Goal: Entertainment & Leisure: Browse casually

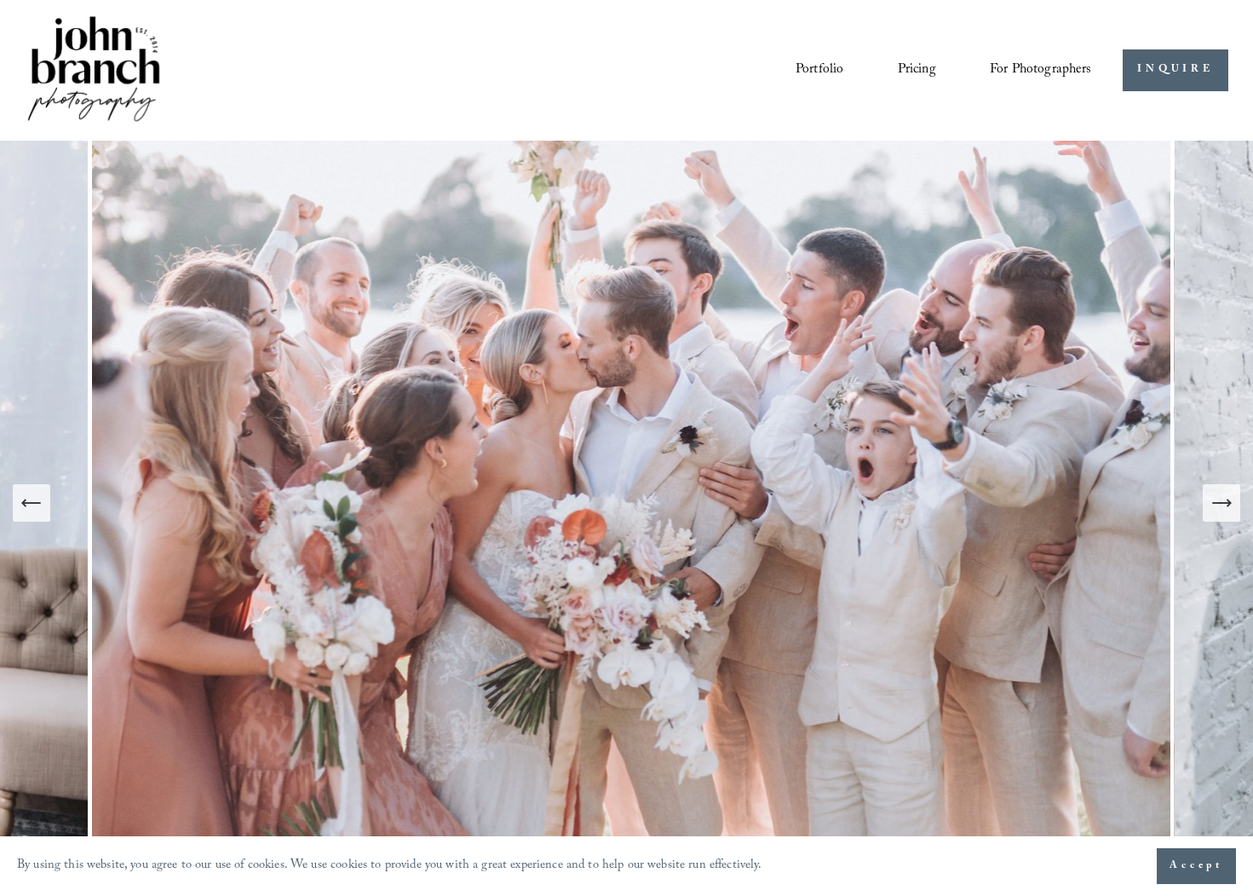
click at [1224, 499] on icon "Next Slide" at bounding box center [1222, 503] width 24 height 24
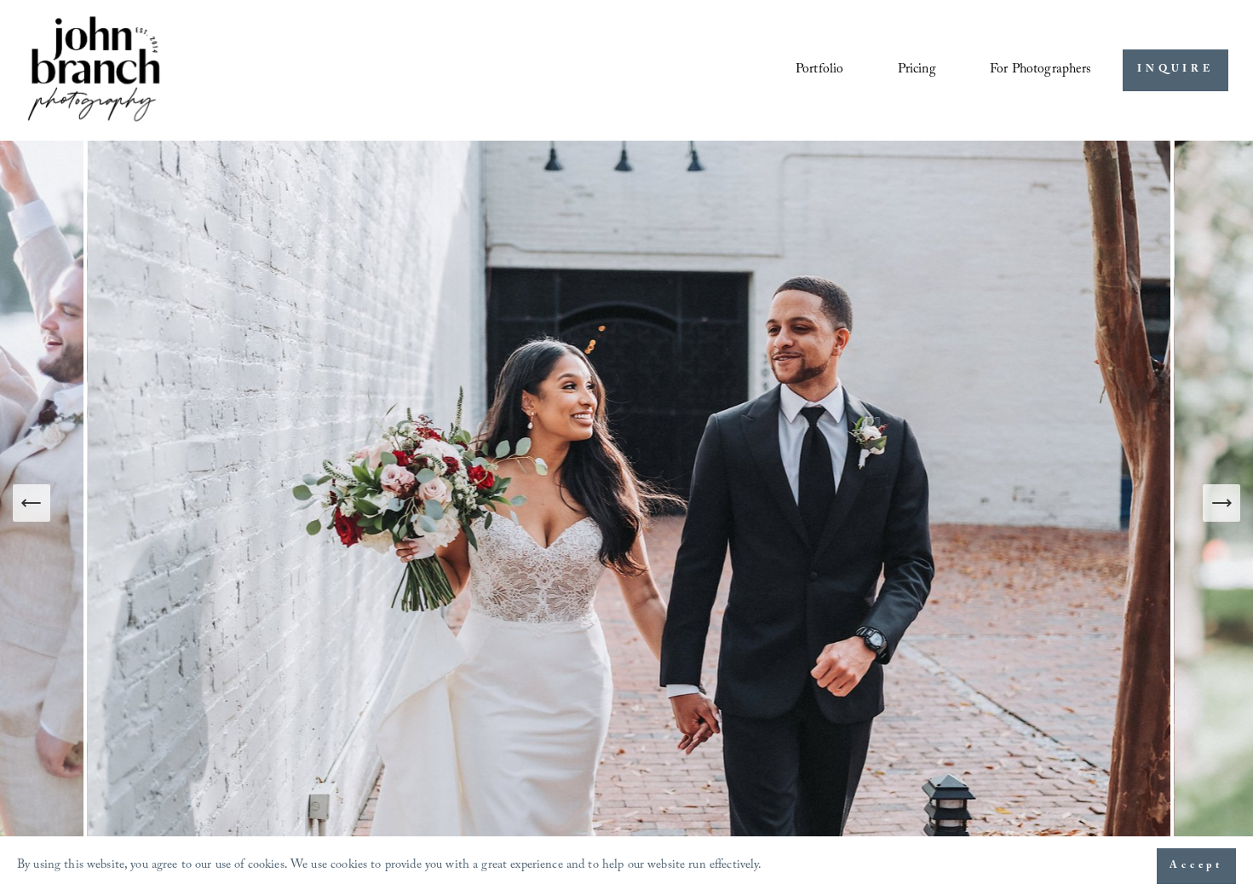
click at [1224, 499] on icon "Next Slide" at bounding box center [1222, 503] width 24 height 24
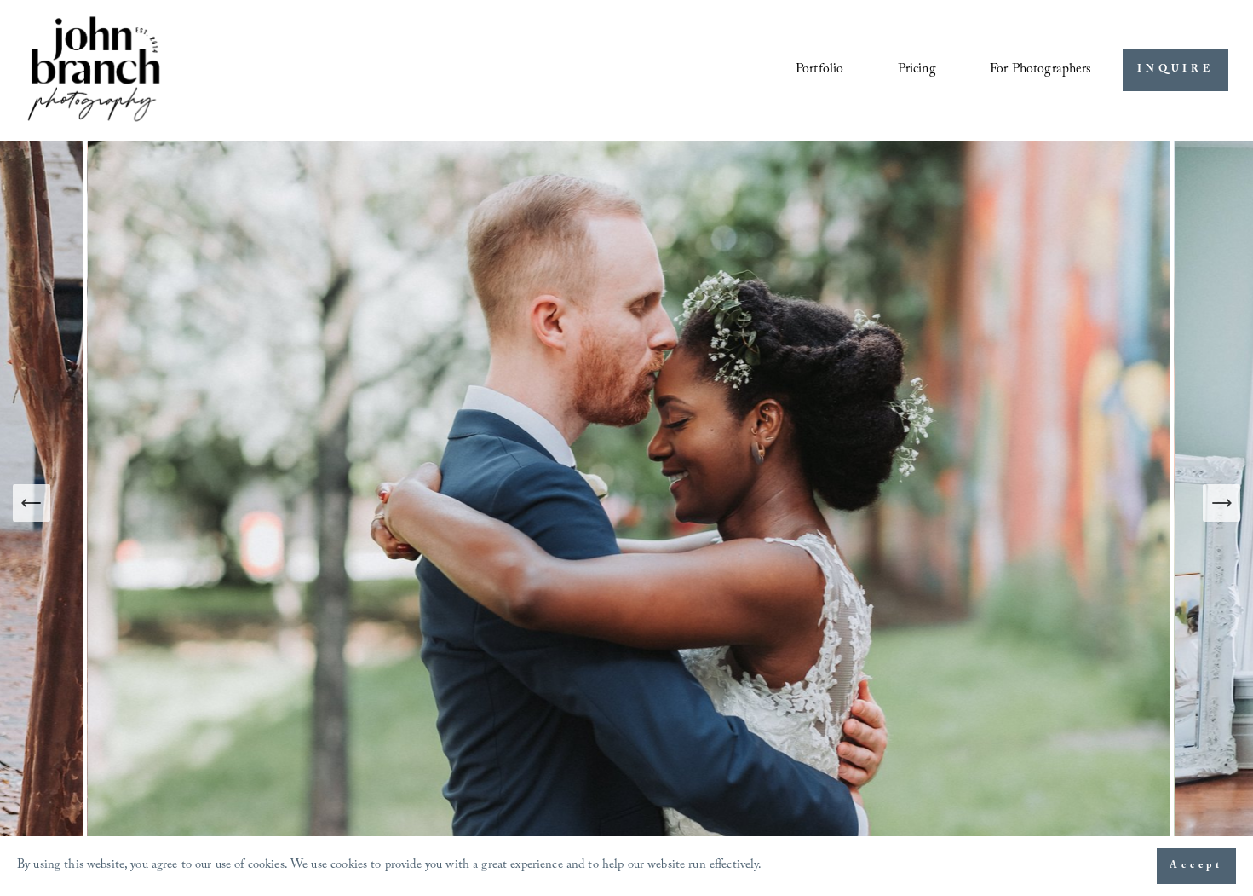
click at [1224, 500] on icon "Next Slide" at bounding box center [1222, 503] width 24 height 24
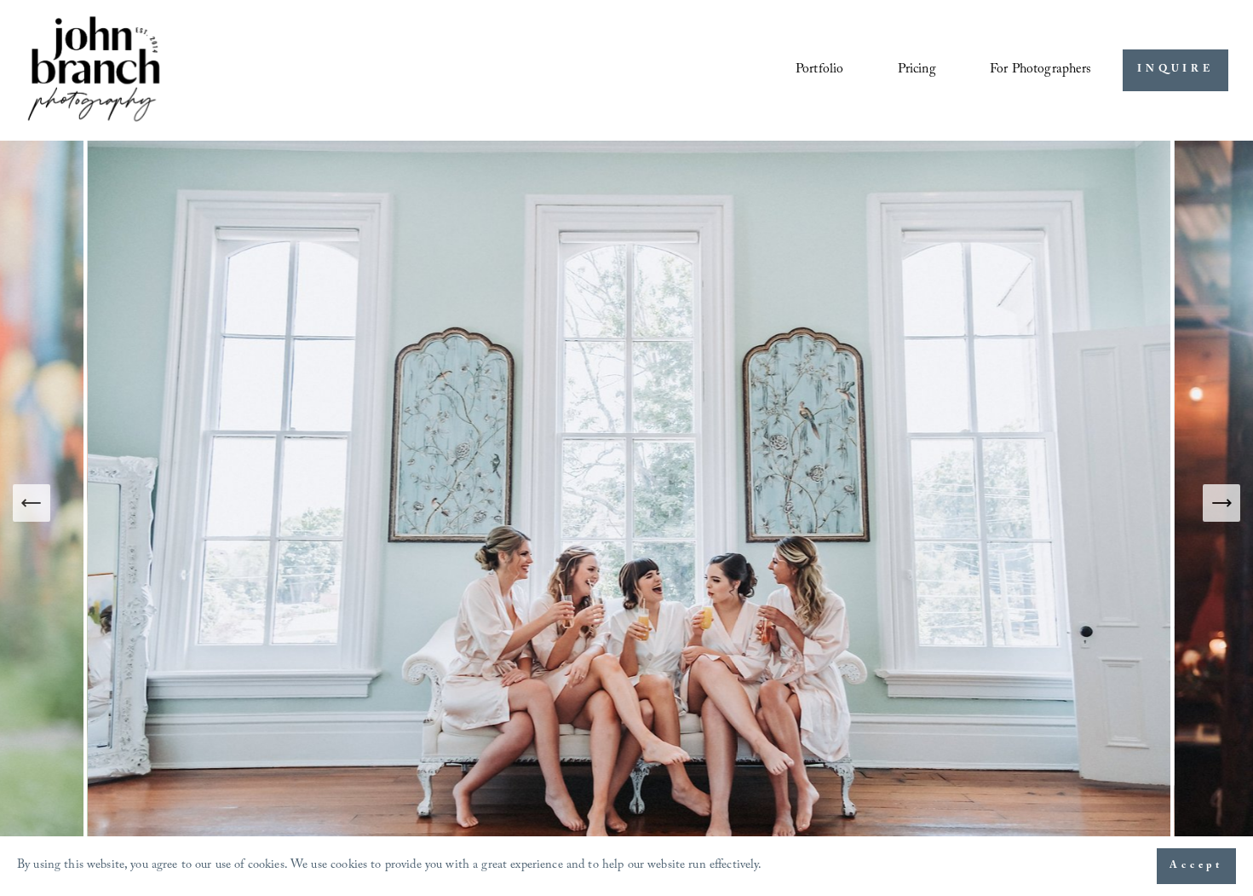
click at [1224, 500] on icon "Next Slide" at bounding box center [1222, 503] width 24 height 24
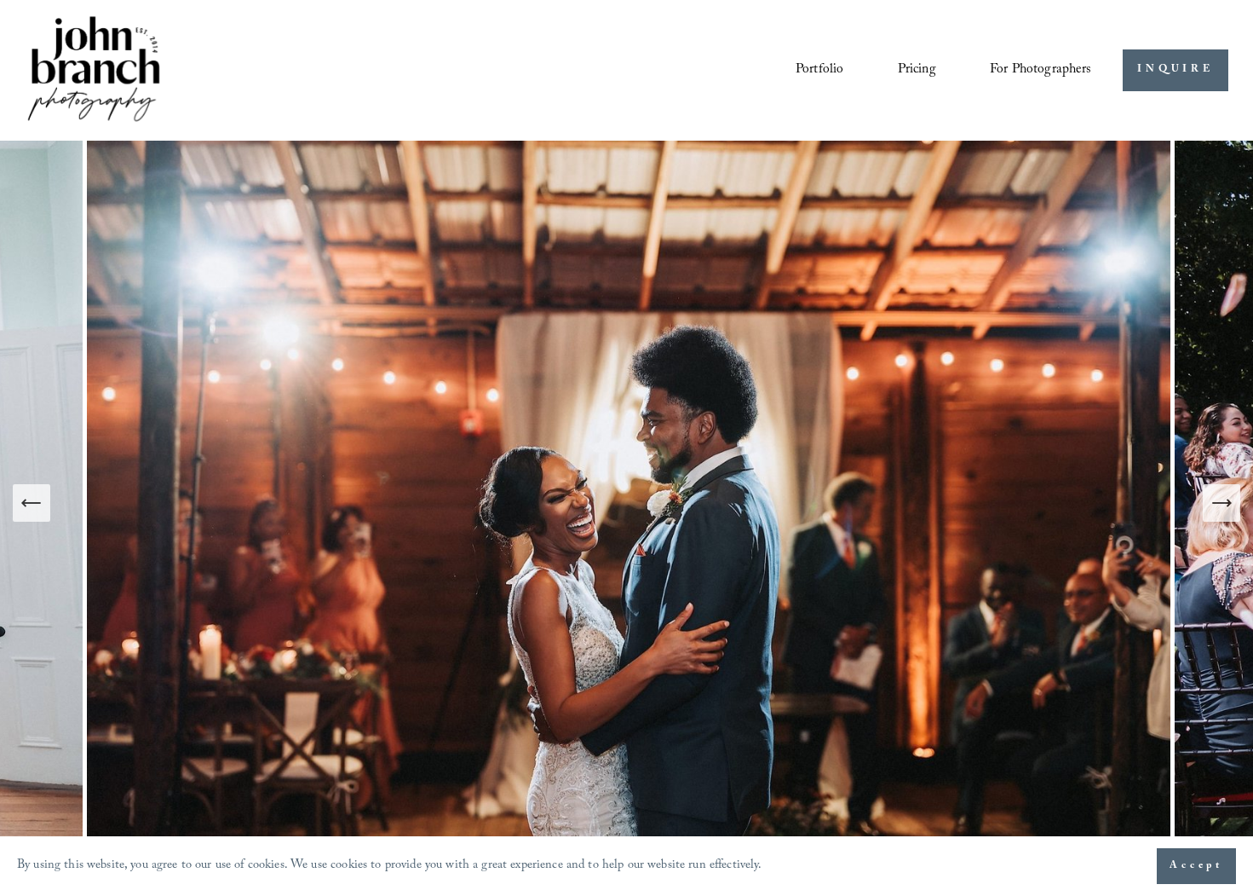
click at [1224, 500] on icon "Next Slide" at bounding box center [1222, 503] width 24 height 24
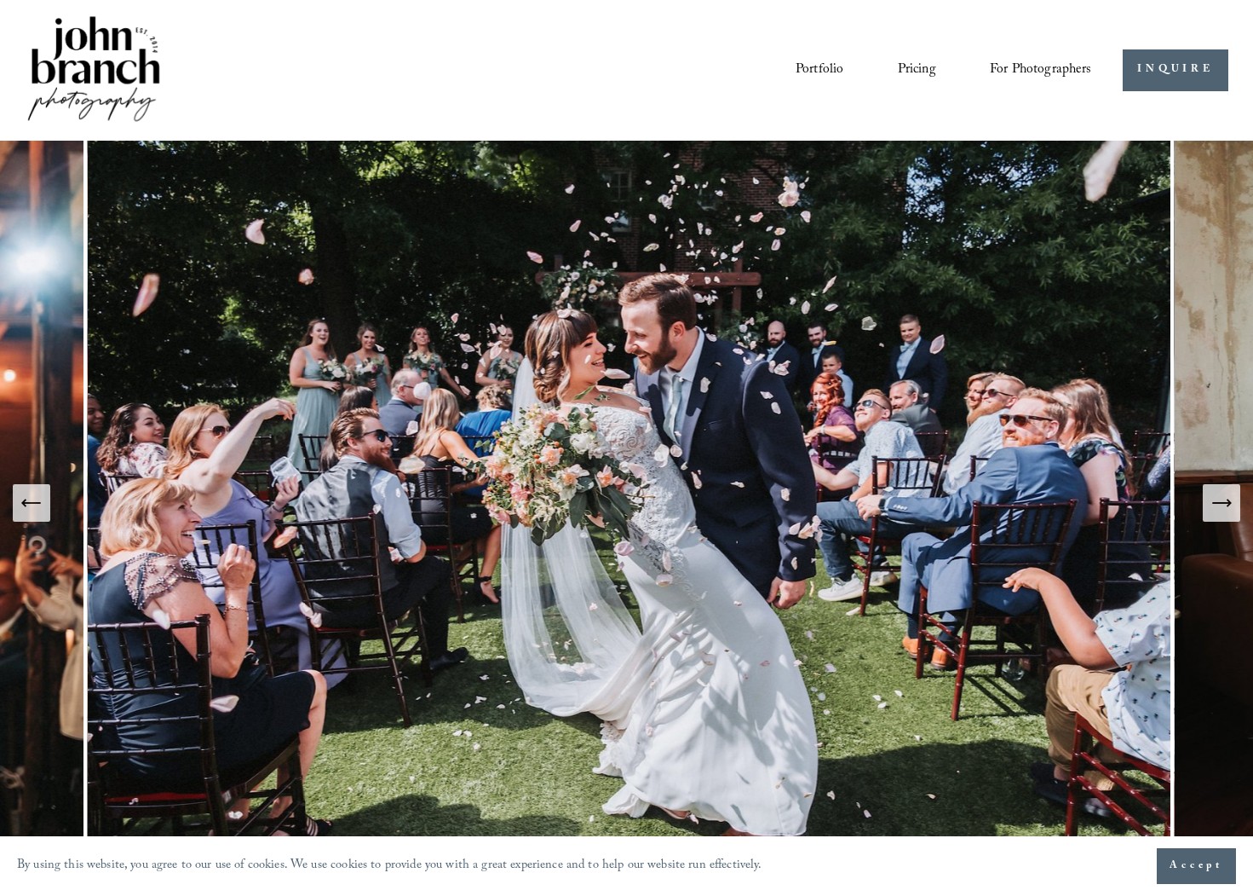
click at [1224, 500] on icon "Next Slide" at bounding box center [1222, 503] width 24 height 24
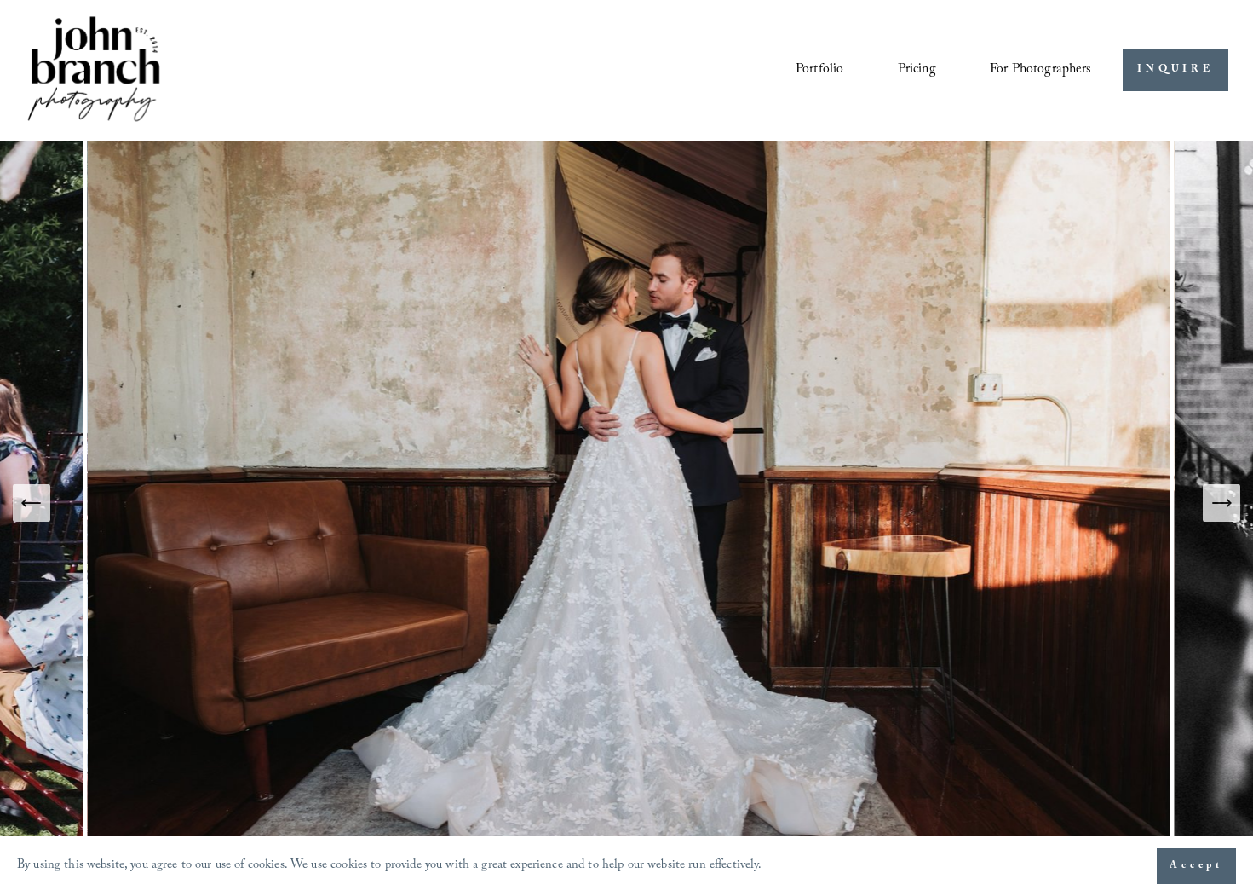
click at [1224, 500] on icon "Next Slide" at bounding box center [1222, 503] width 24 height 24
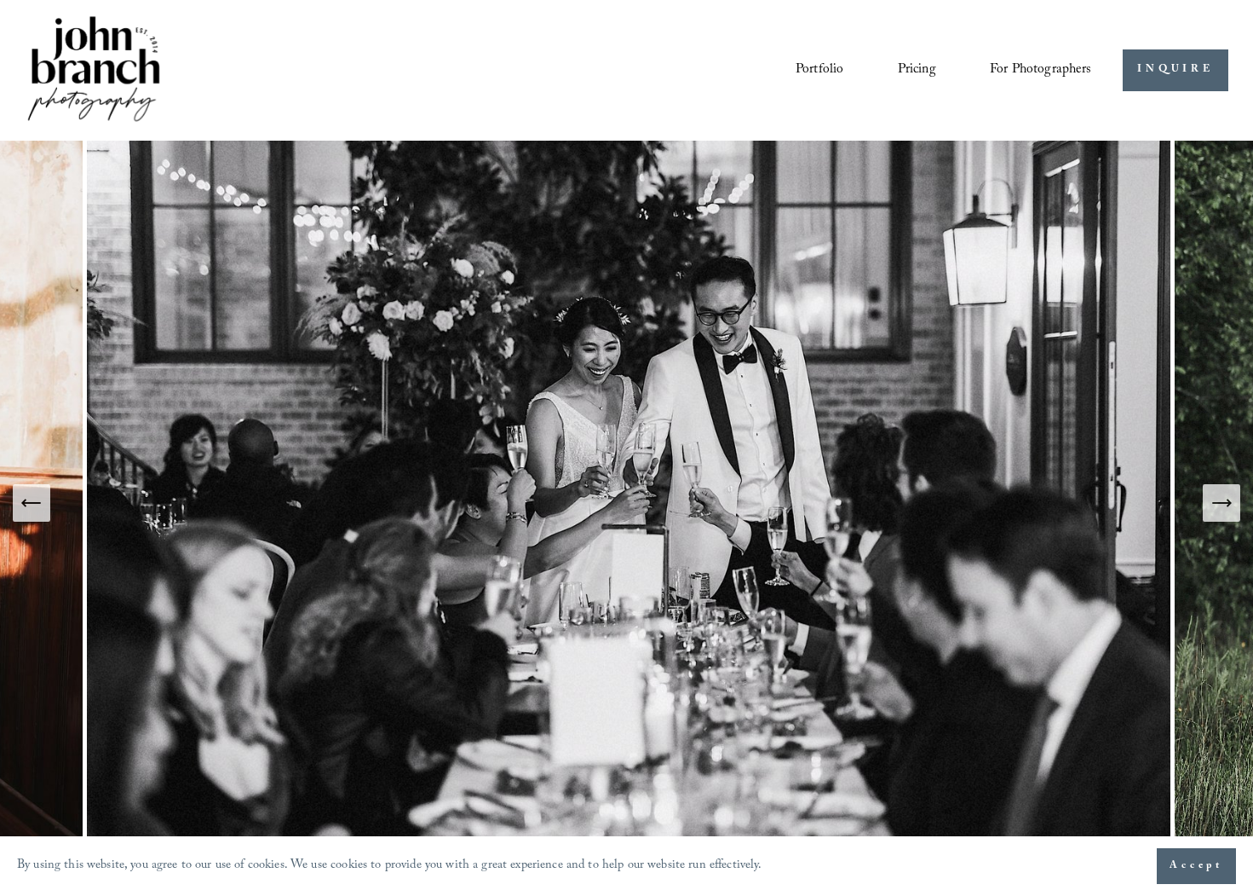
click at [46, 505] on button "Previous Slide" at bounding box center [31, 502] width 37 height 37
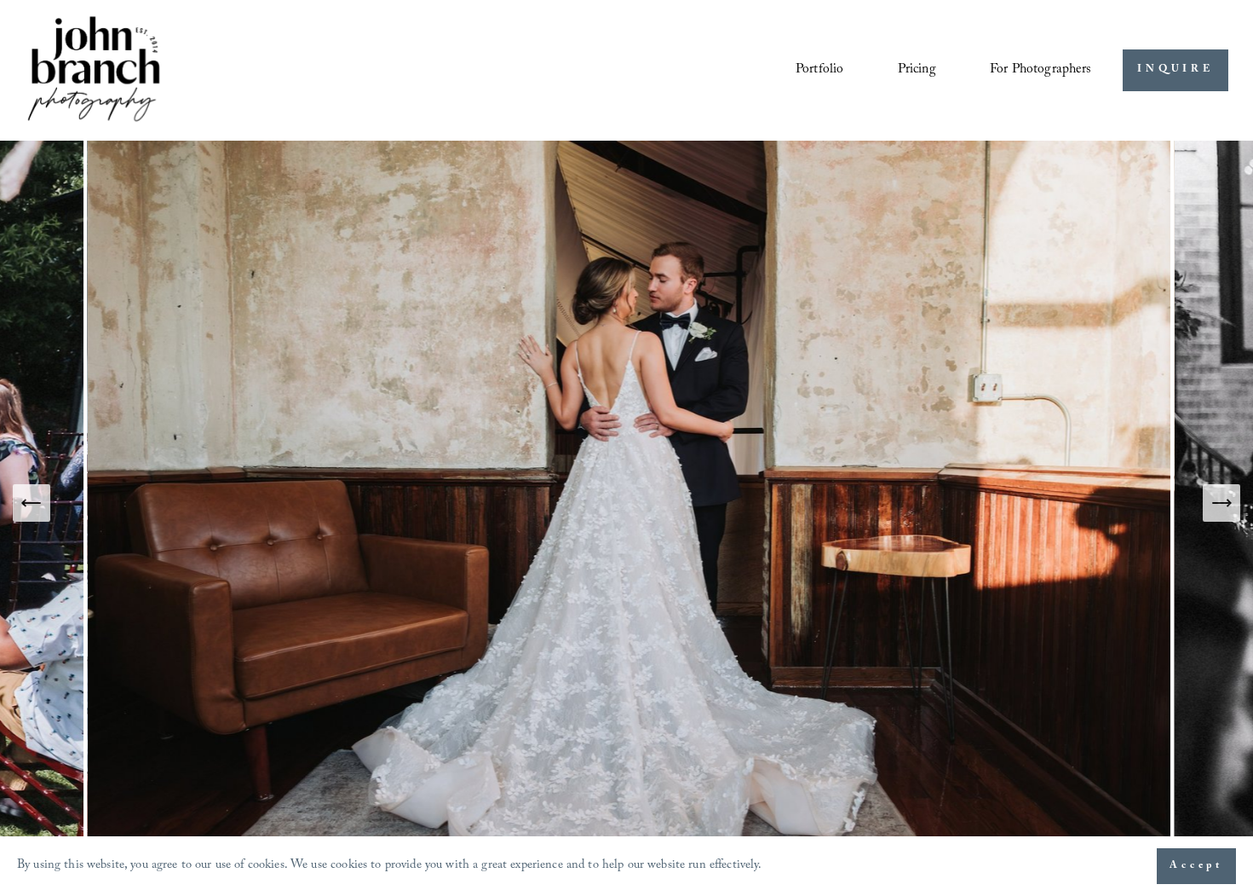
click at [1226, 505] on icon "Next Slide" at bounding box center [1222, 503] width 24 height 24
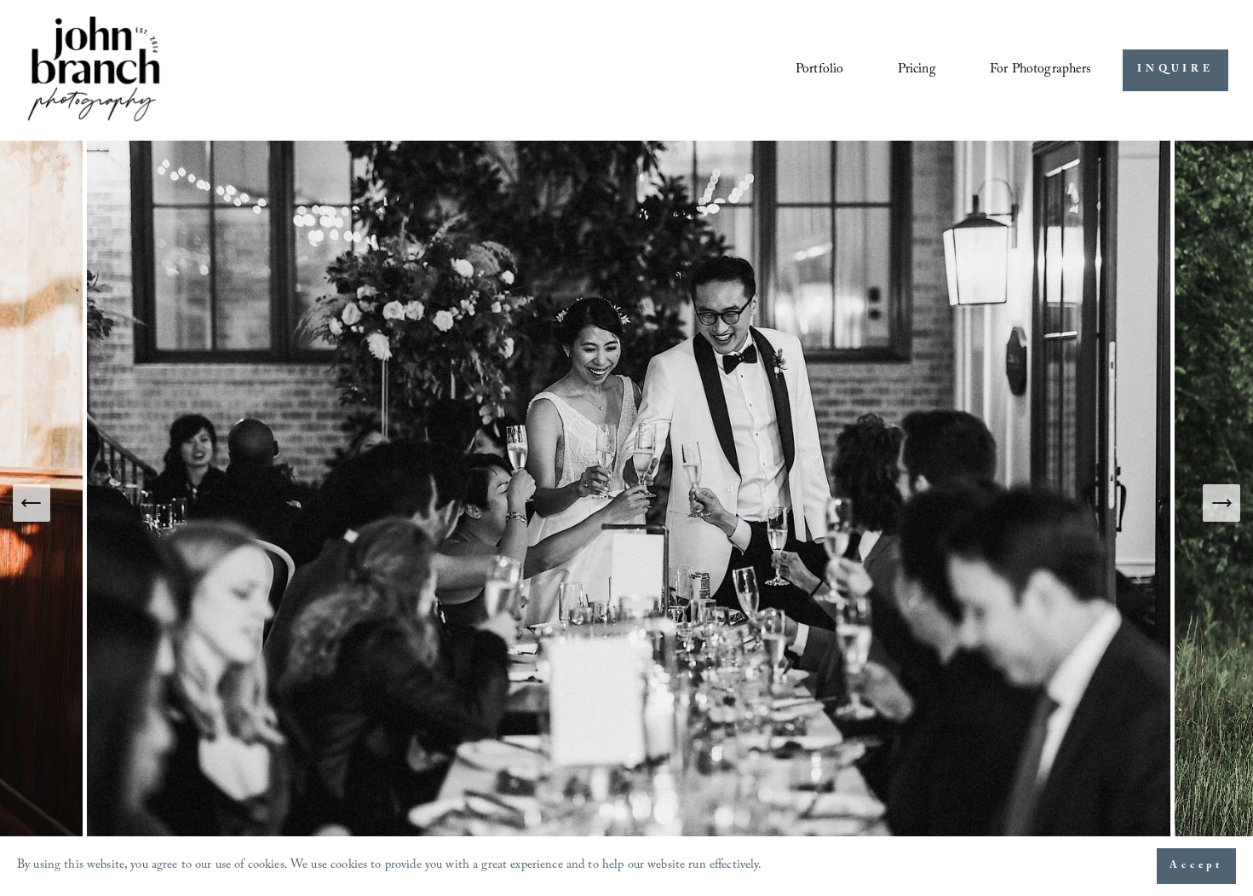
click at [1224, 505] on icon "Next Slide" at bounding box center [1222, 503] width 24 height 24
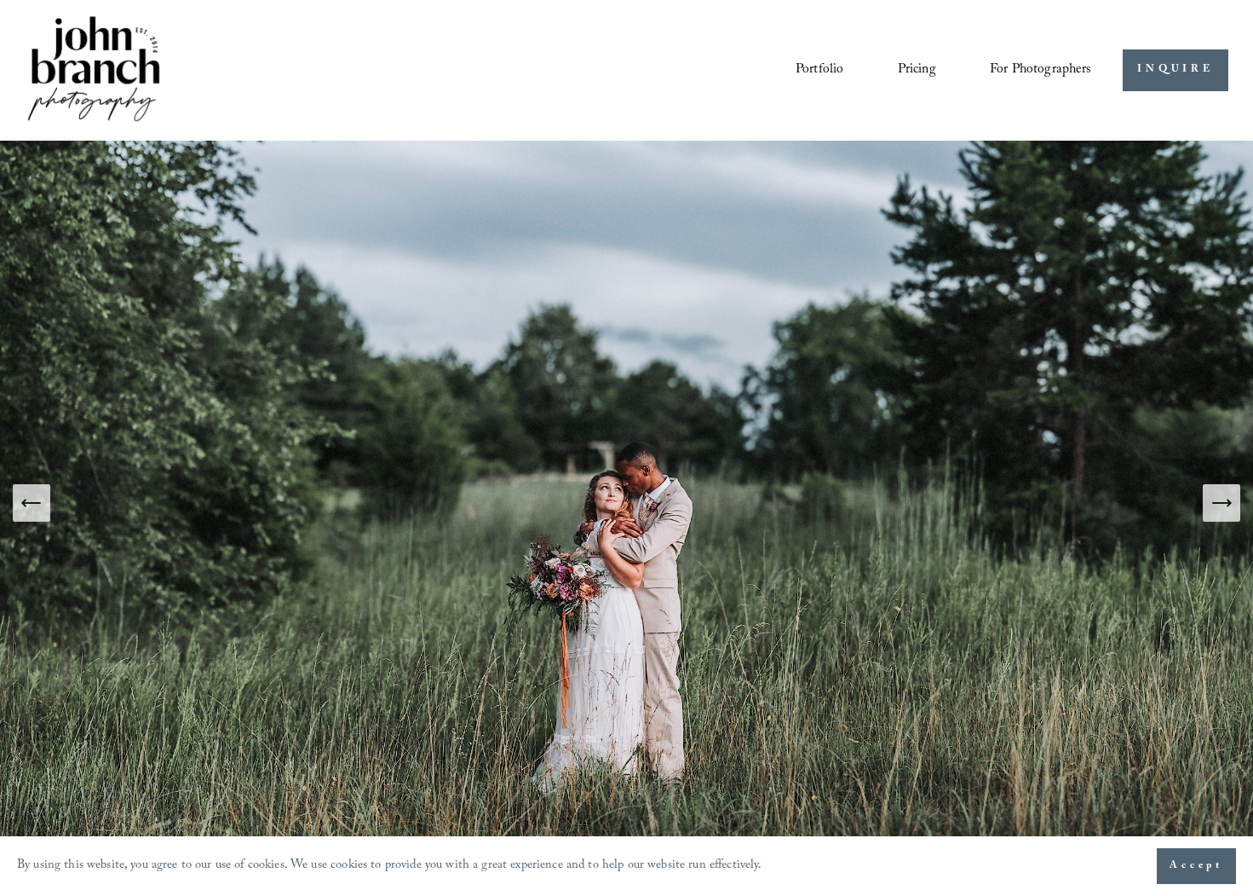
click at [1224, 505] on icon "Next Slide" at bounding box center [1222, 503] width 24 height 24
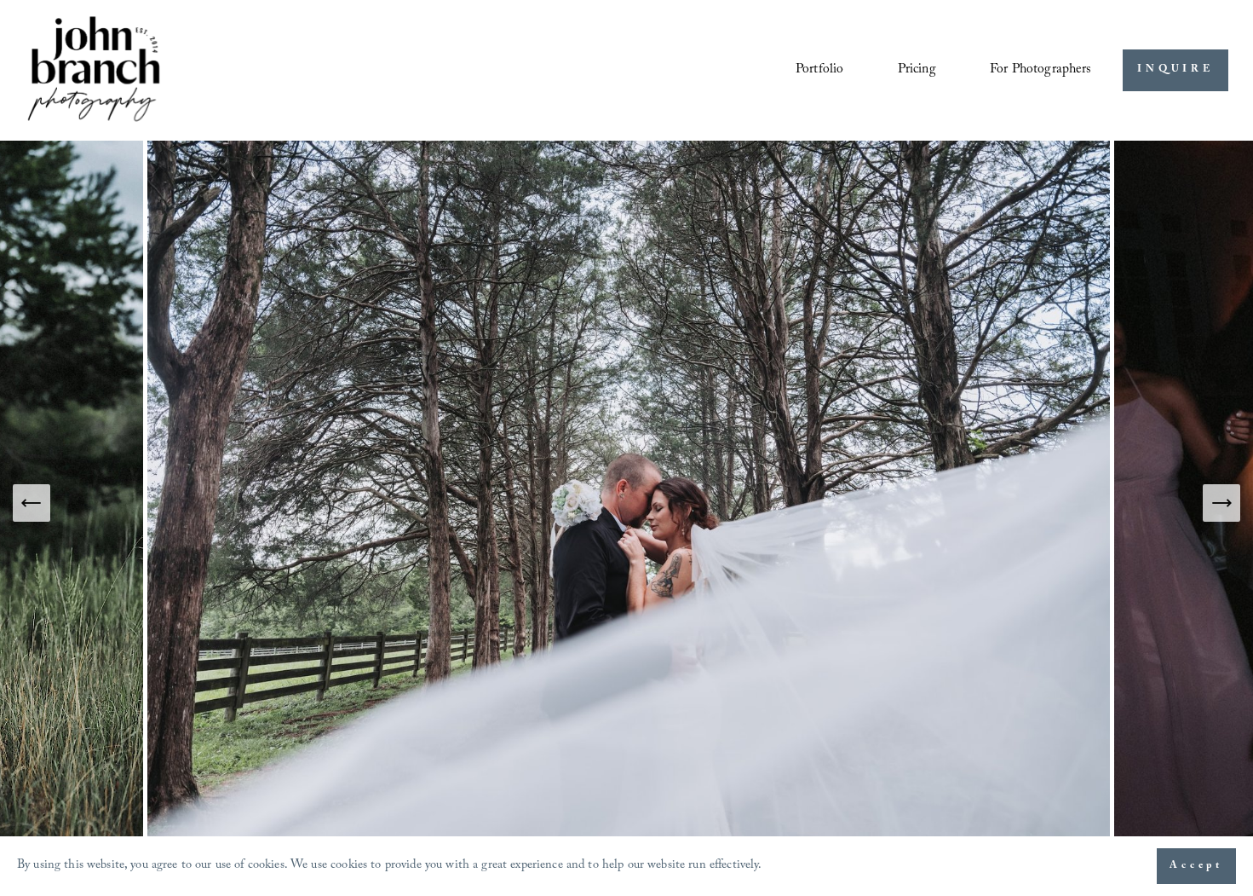
click at [1224, 505] on icon "Next Slide" at bounding box center [1222, 503] width 24 height 24
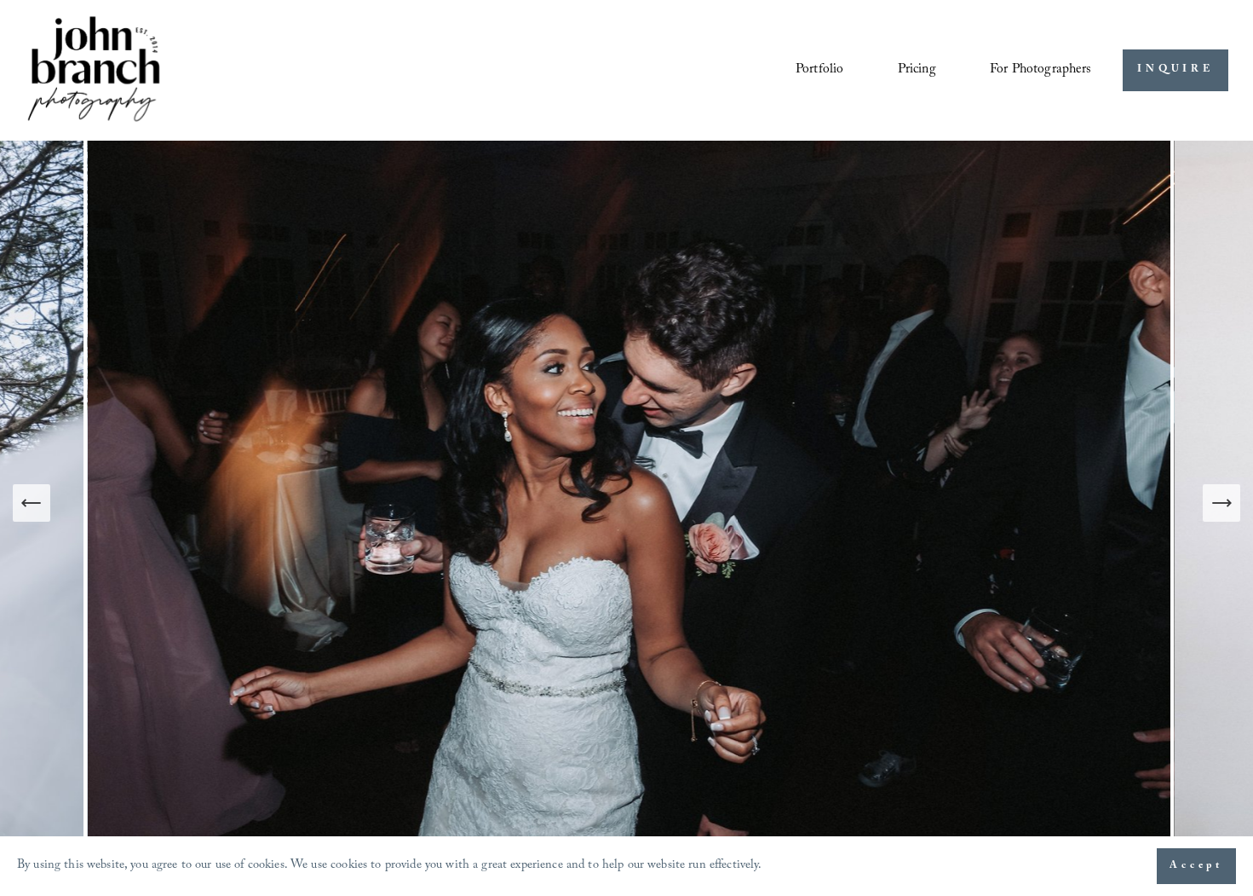
click at [1224, 505] on icon "Next Slide" at bounding box center [1222, 503] width 24 height 24
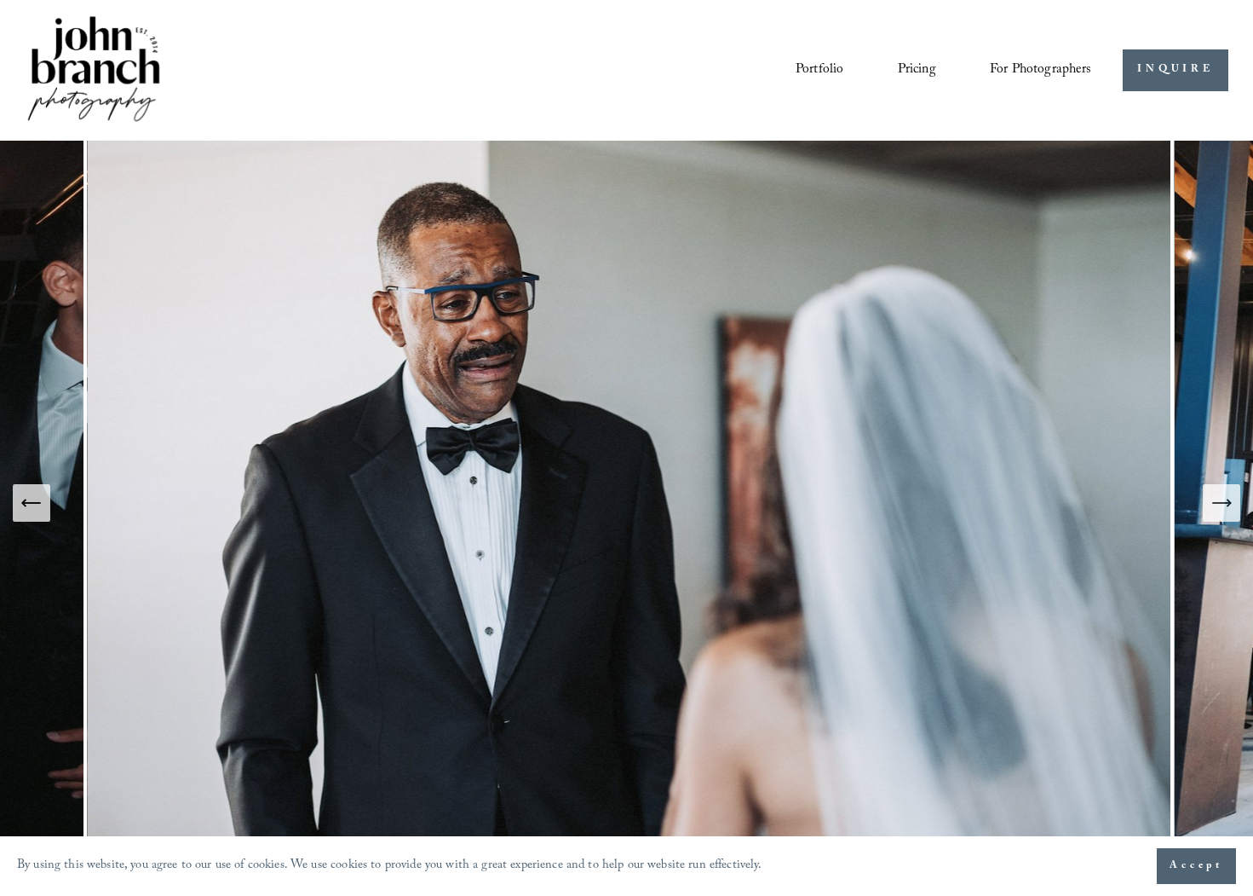
click at [1224, 505] on icon "Next Slide" at bounding box center [1222, 503] width 24 height 24
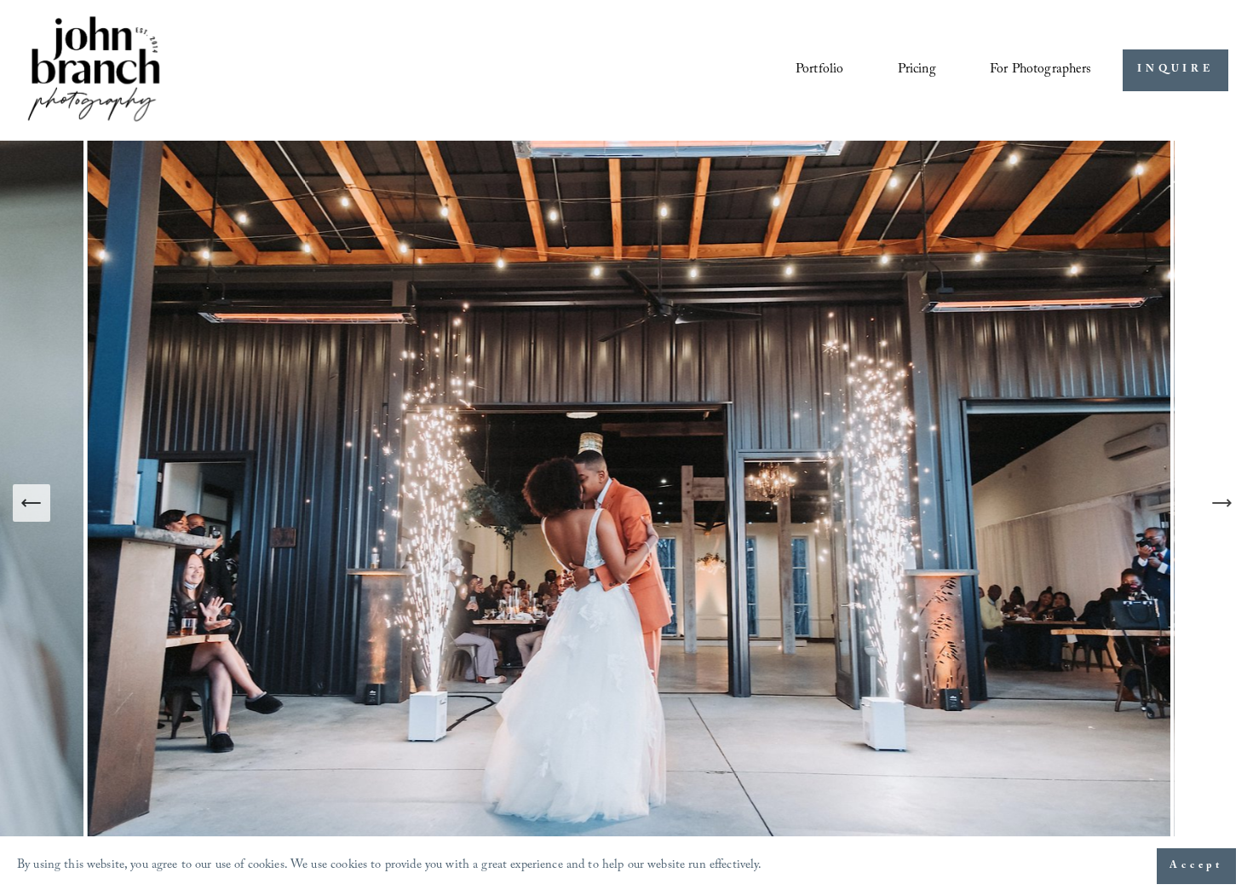
click at [1224, 505] on icon "Next Slide" at bounding box center [1222, 503] width 24 height 24
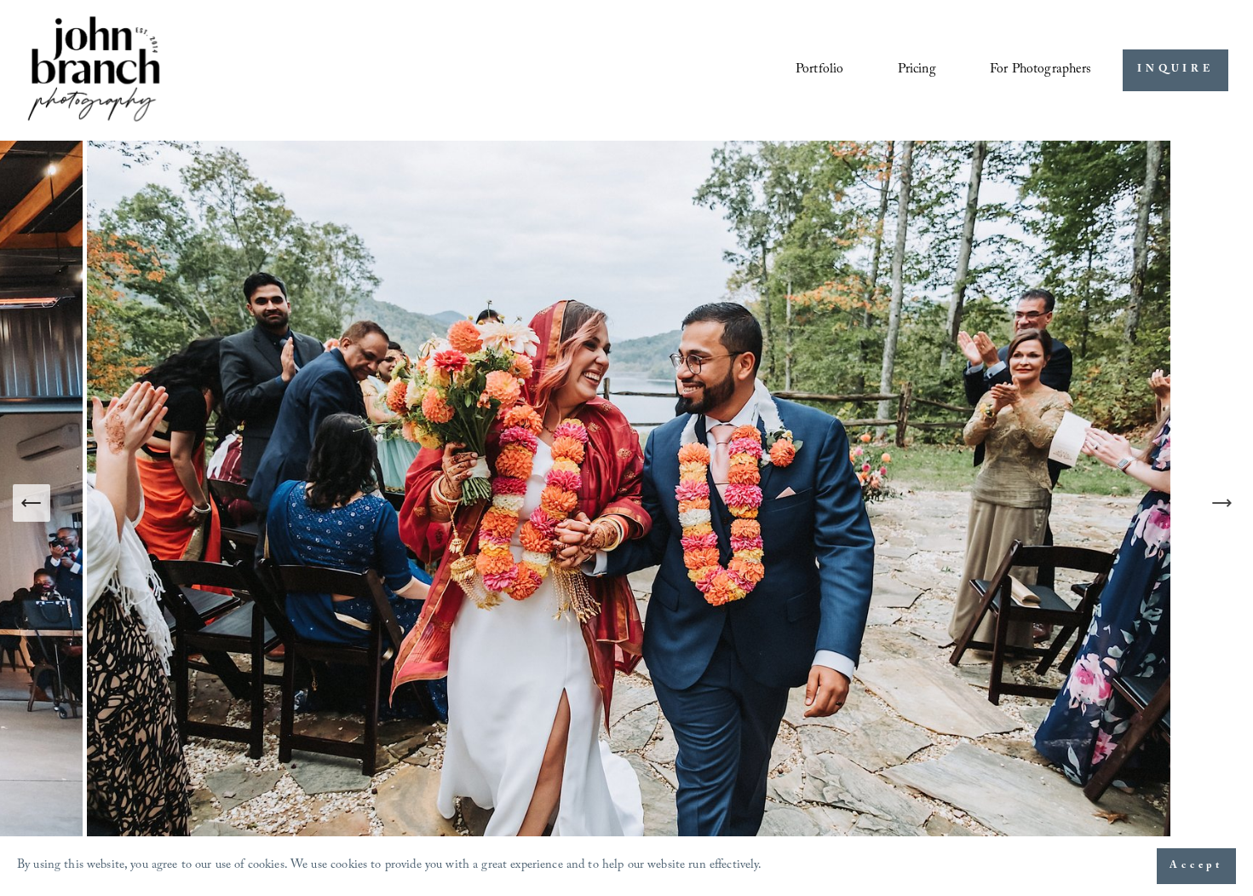
click at [1224, 505] on icon "Next Slide" at bounding box center [1222, 503] width 24 height 24
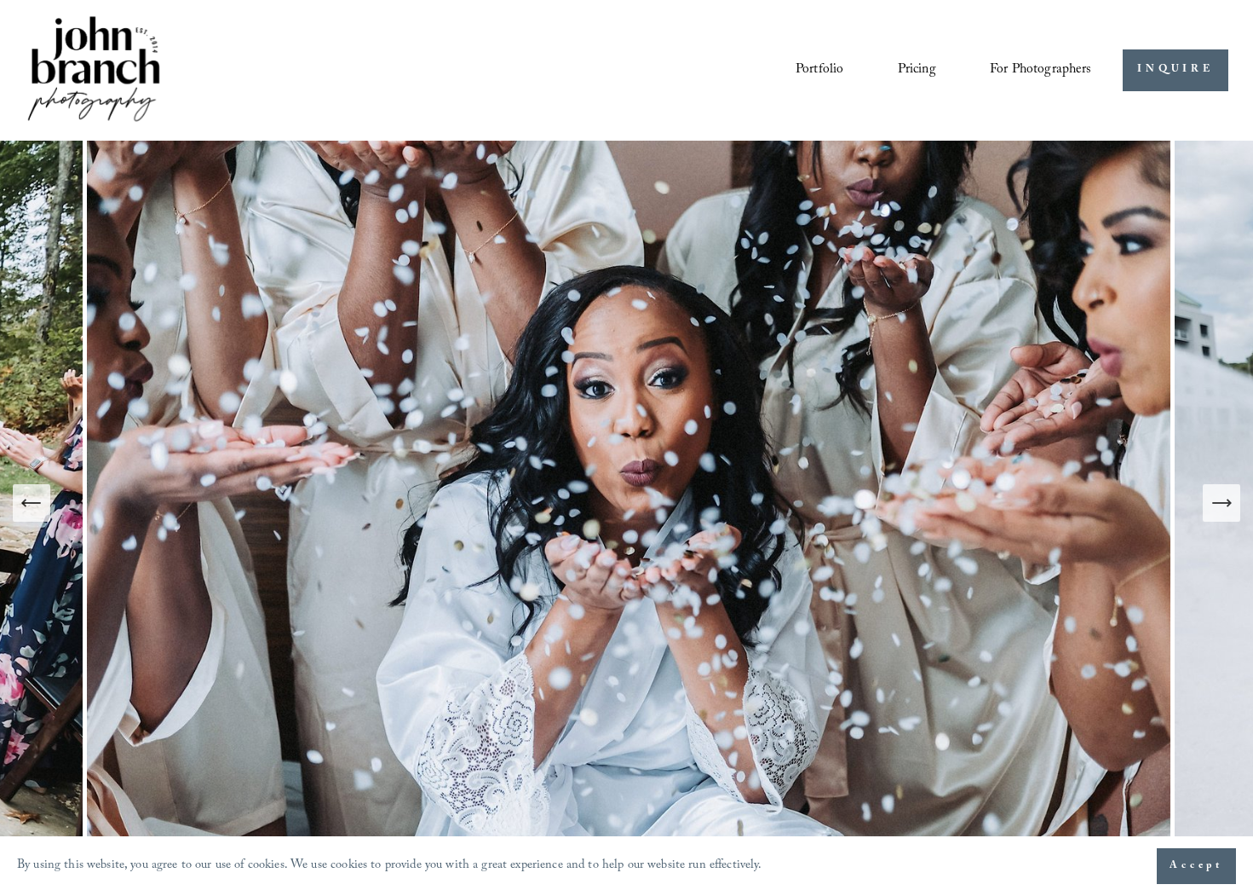
click at [1224, 505] on icon "Next Slide" at bounding box center [1222, 503] width 24 height 24
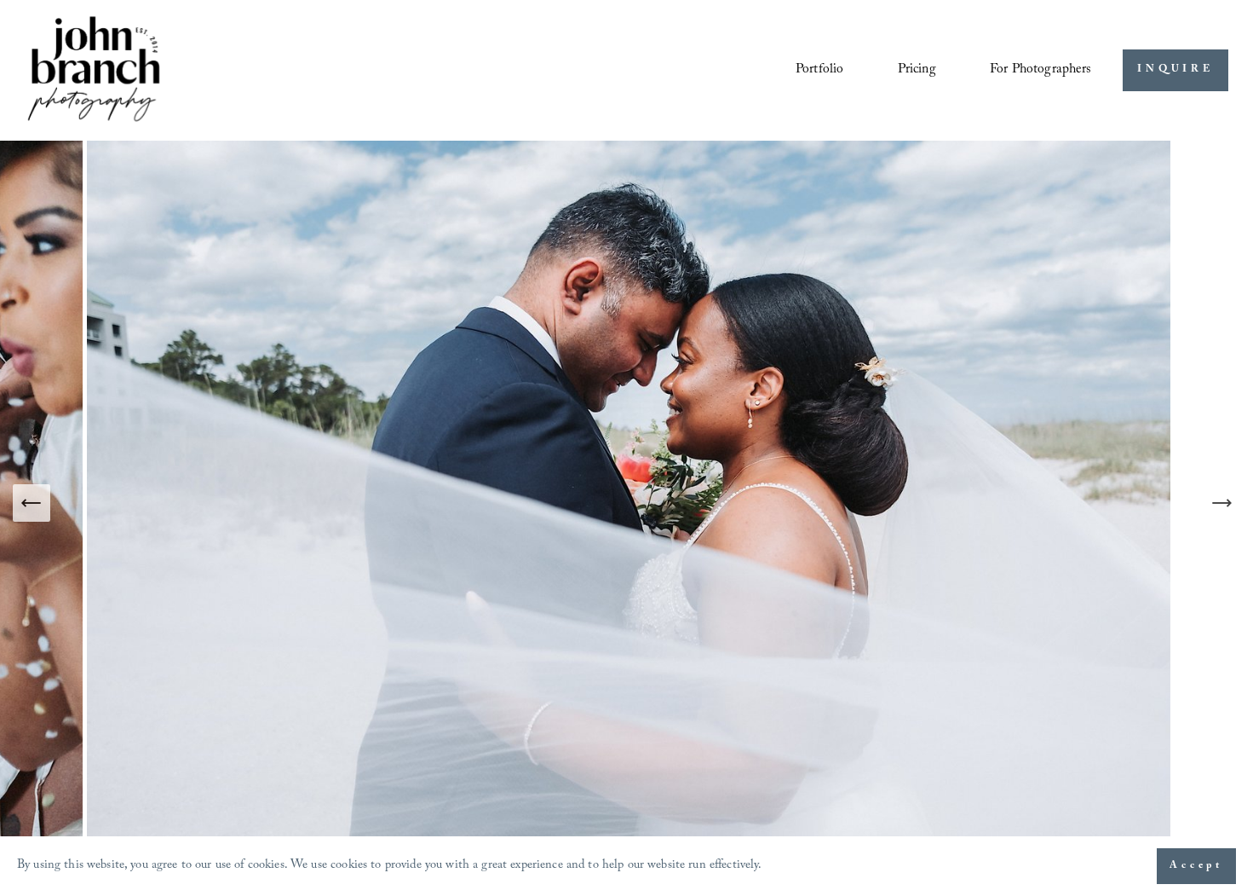
click at [1224, 505] on icon "Next Slide" at bounding box center [1222, 503] width 24 height 24
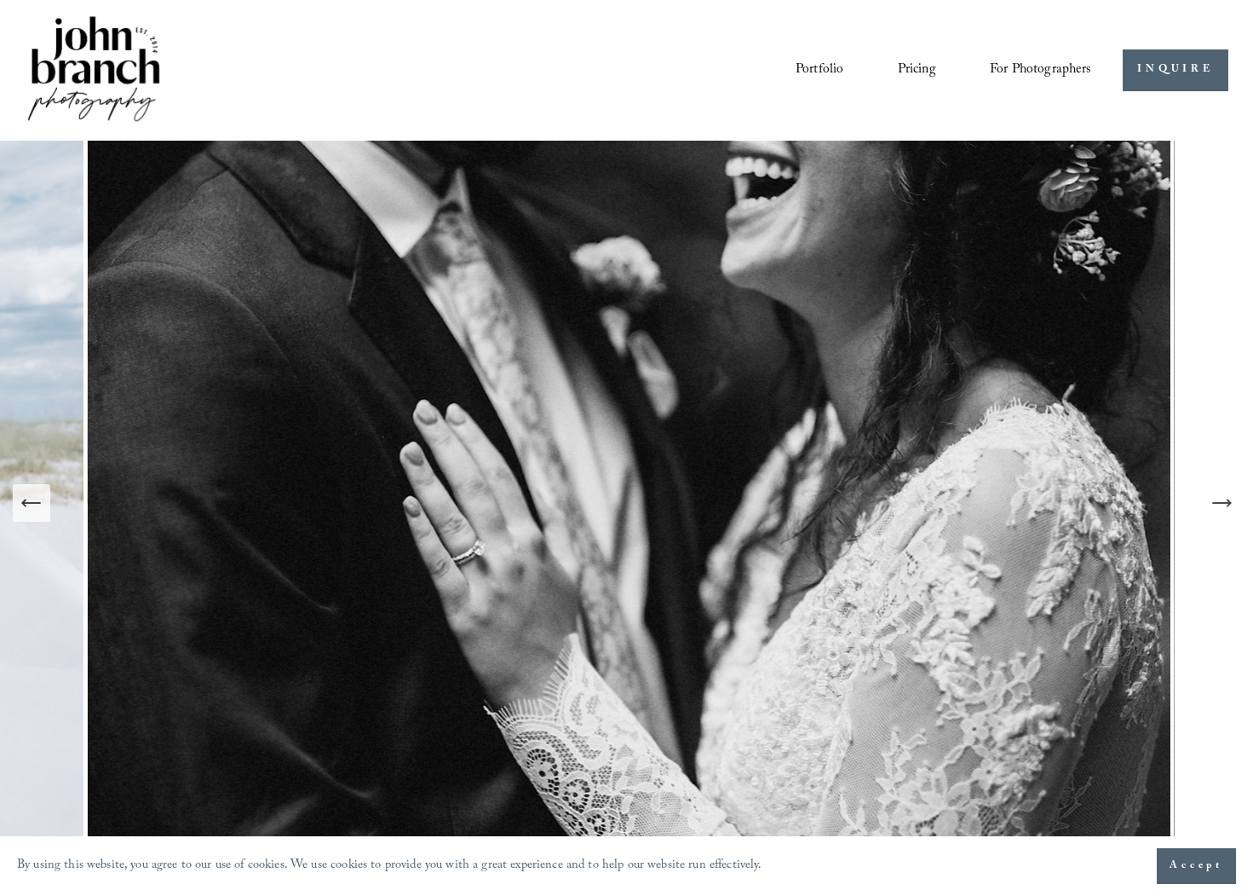
click at [1224, 505] on icon "Next Slide" at bounding box center [1222, 503] width 24 height 24
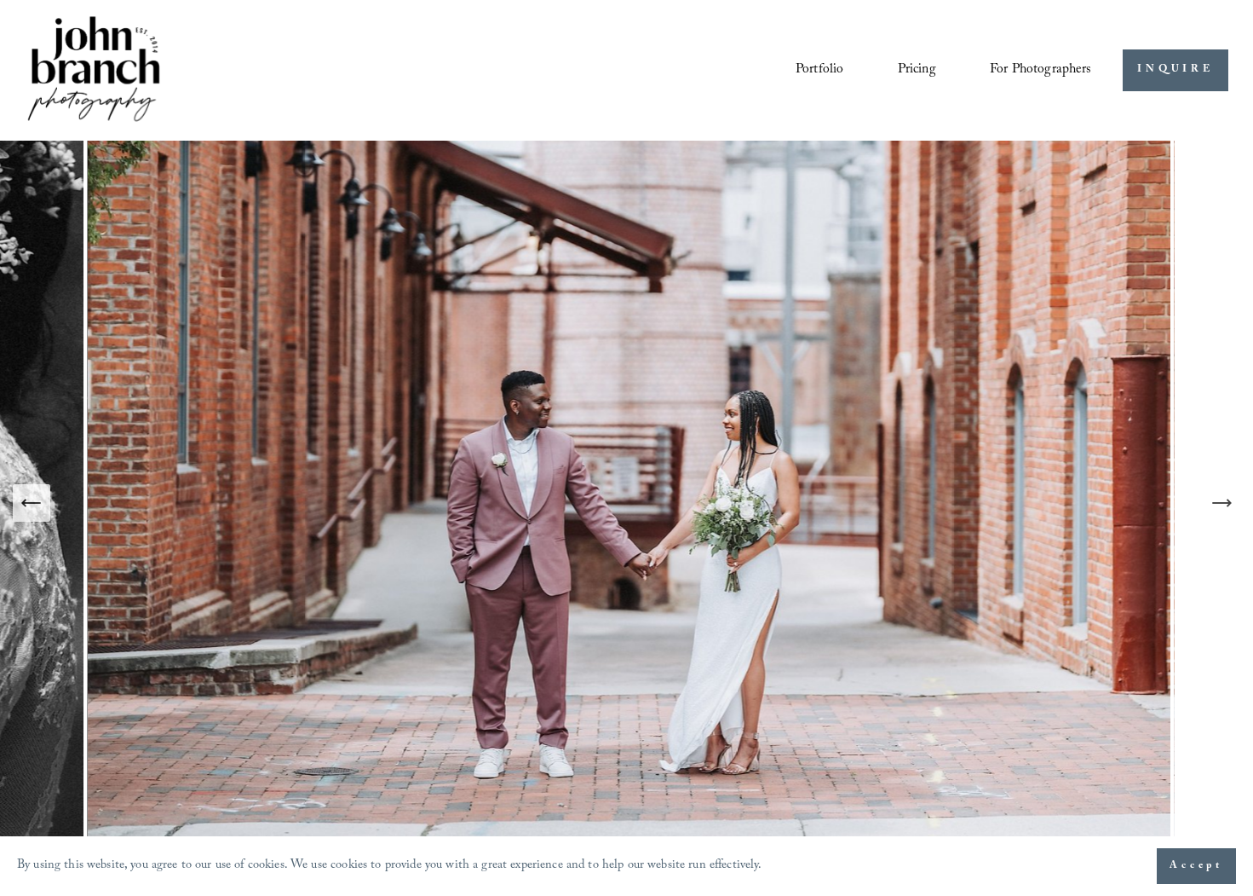
click at [1224, 505] on icon "Next Slide" at bounding box center [1222, 503] width 24 height 24
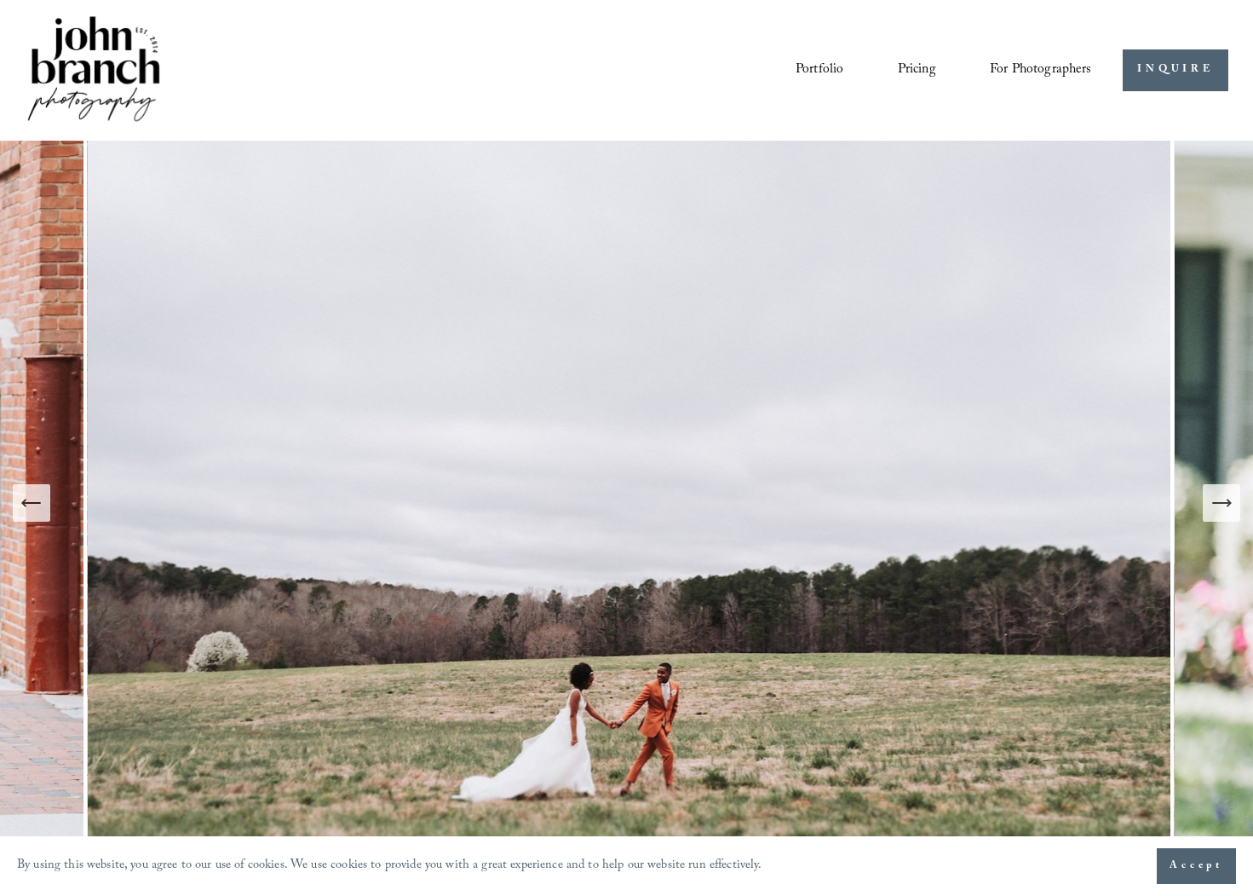
click at [1224, 505] on icon "Next Slide" at bounding box center [1222, 503] width 24 height 24
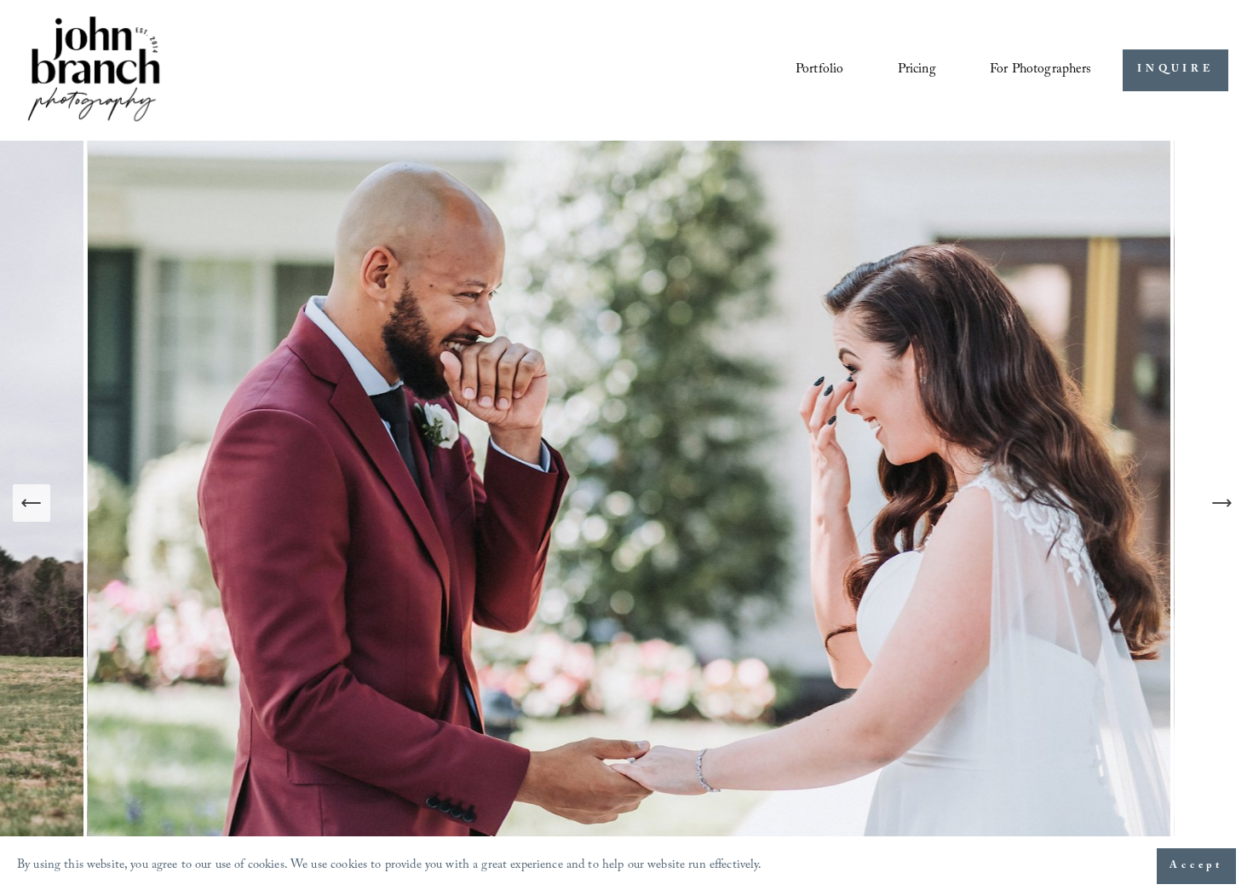
click at [1224, 505] on icon "Next Slide" at bounding box center [1222, 503] width 24 height 24
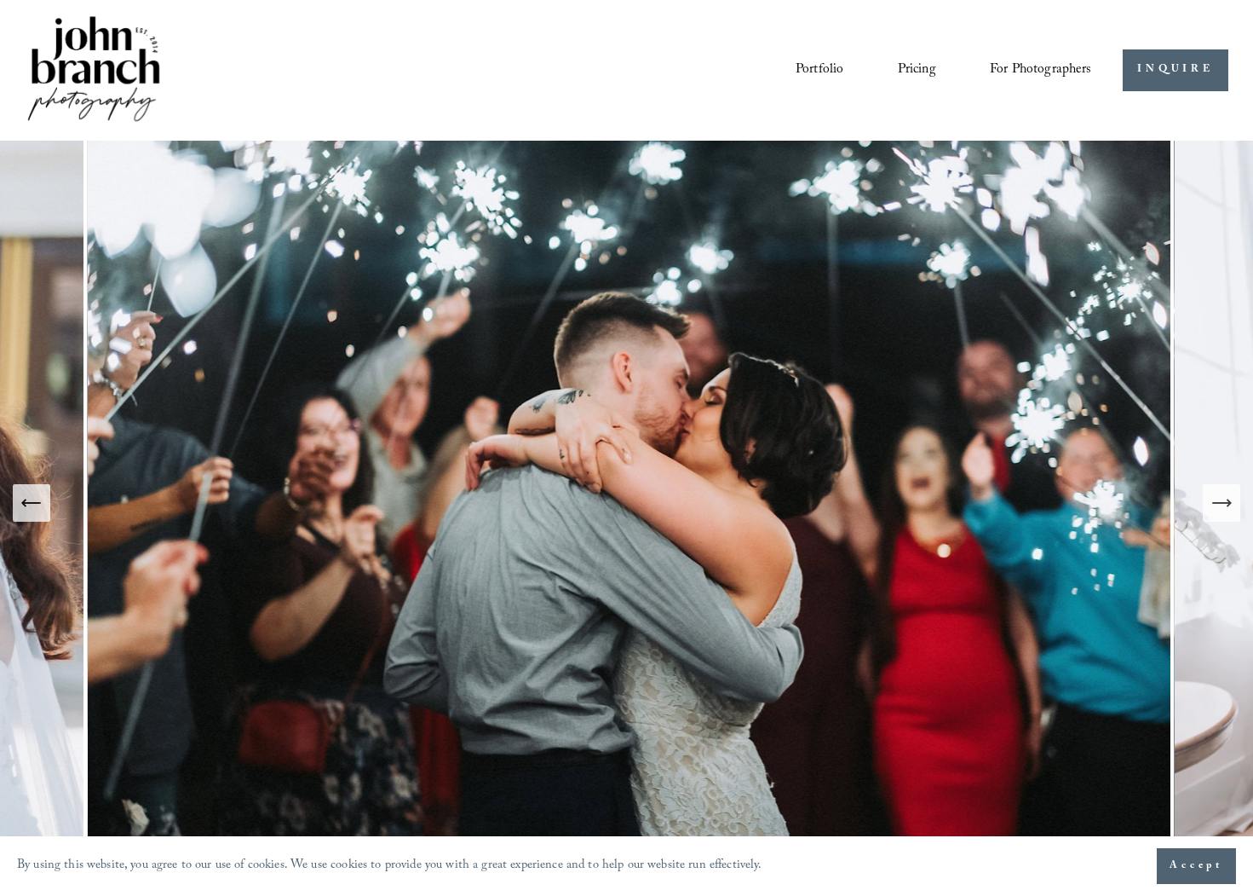
click at [1224, 505] on icon "Next Slide" at bounding box center [1222, 503] width 24 height 24
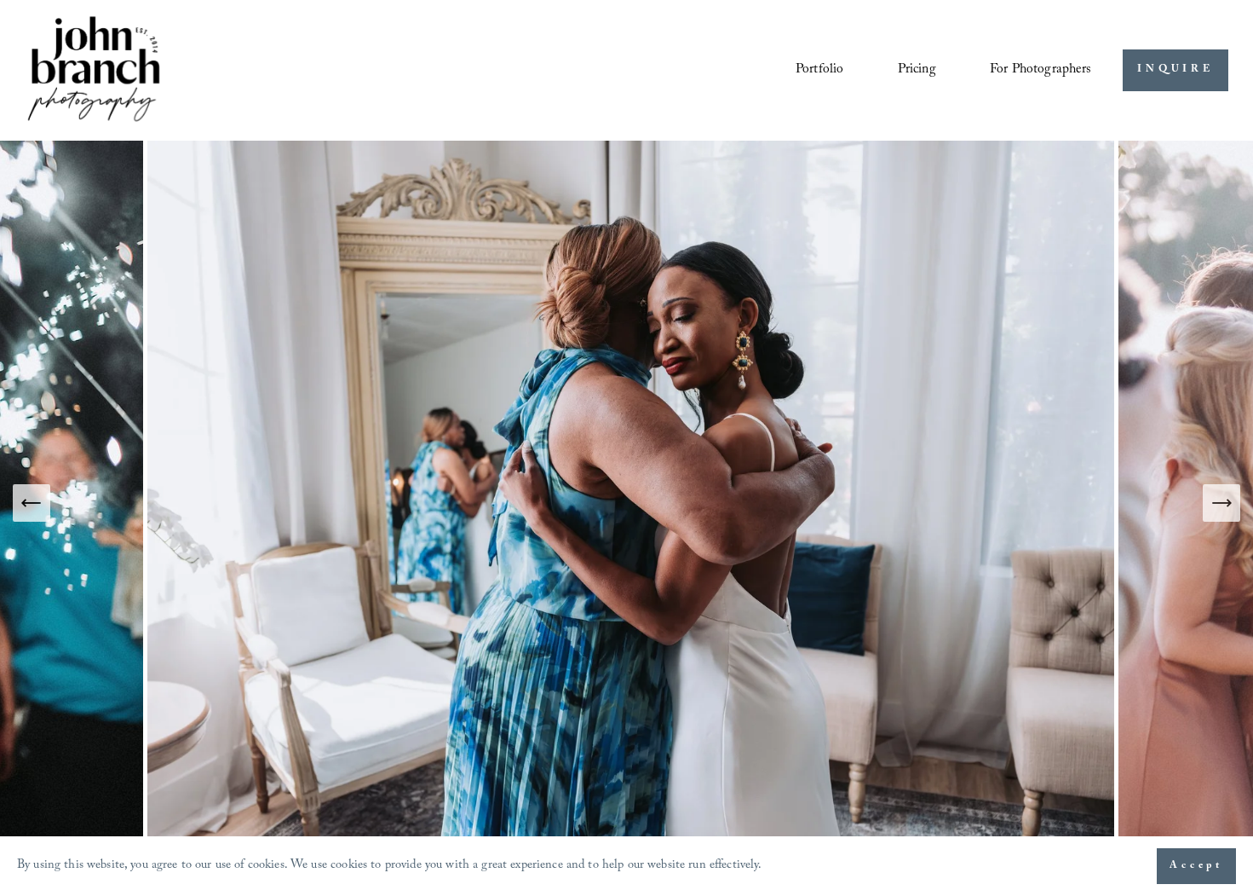
click at [1224, 505] on icon "Next Slide" at bounding box center [1222, 503] width 24 height 24
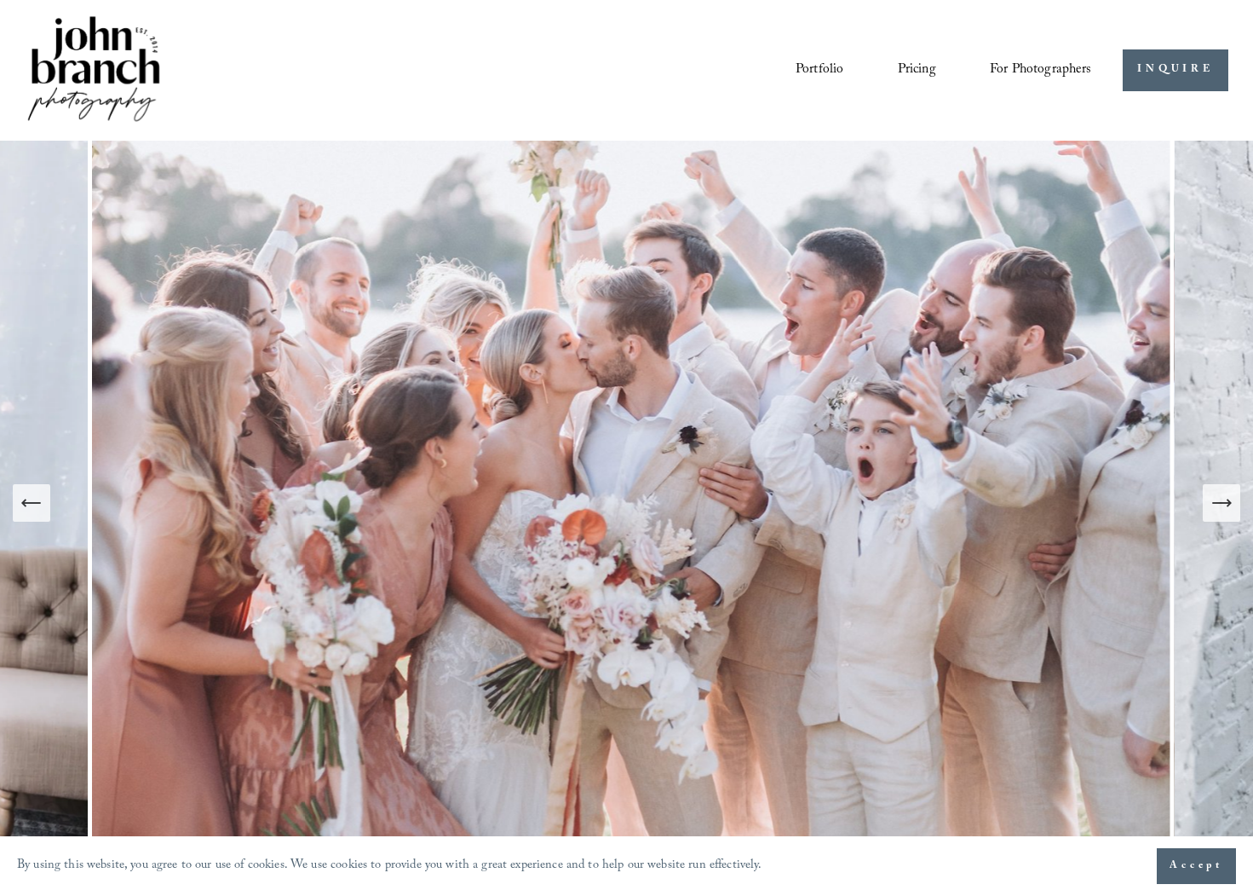
click at [828, 68] on link "Portfolio" at bounding box center [820, 69] width 48 height 29
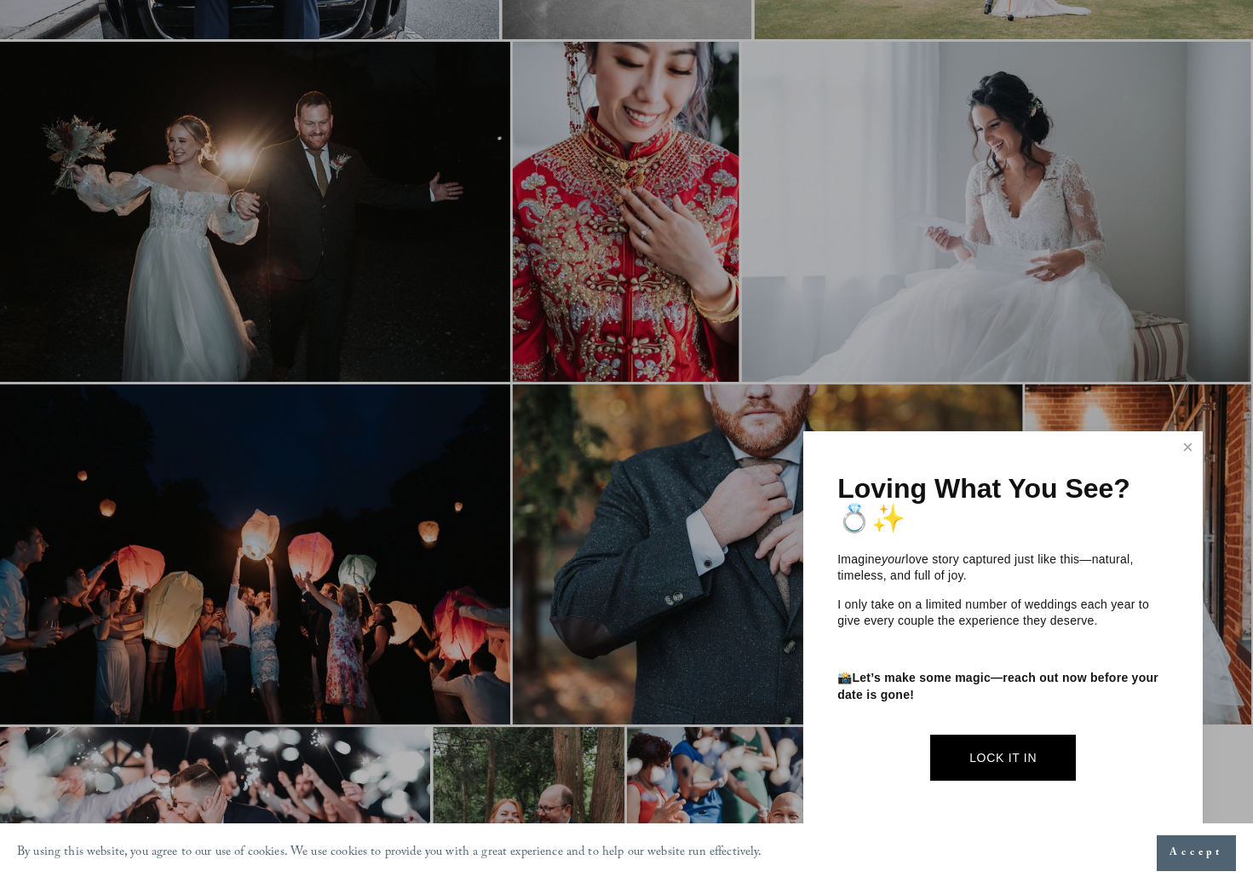
scroll to position [2386, 0]
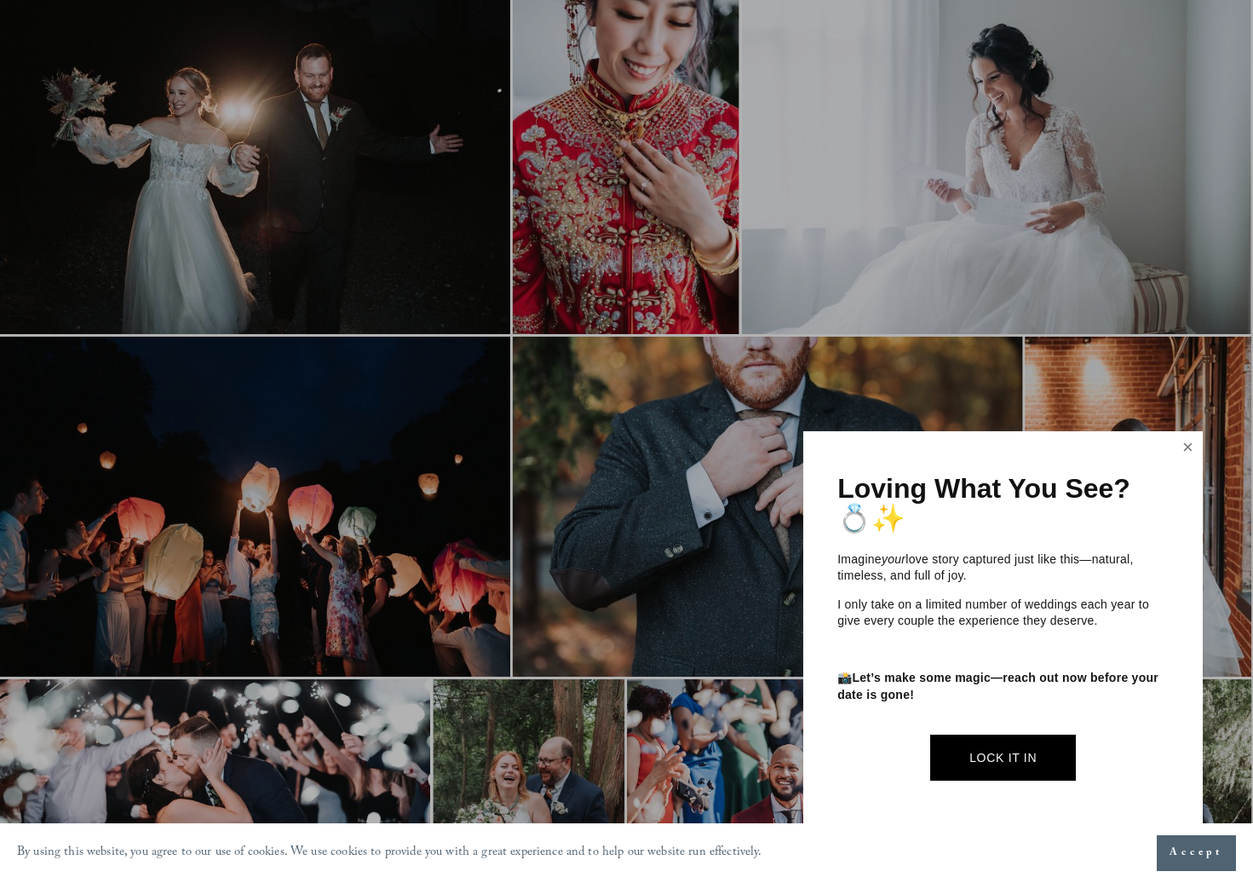
click at [1196, 442] on link "Close" at bounding box center [1189, 447] width 26 height 27
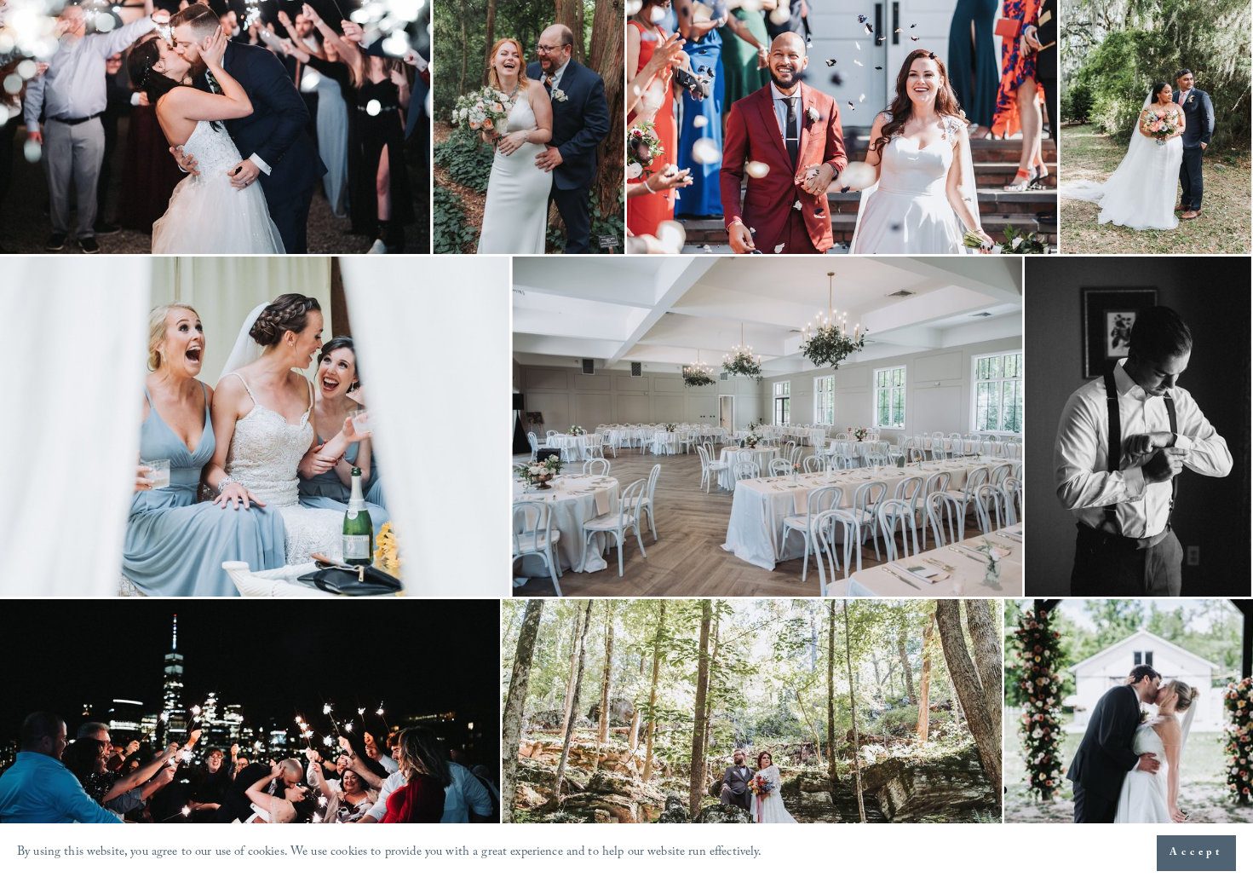
scroll to position [3100, 0]
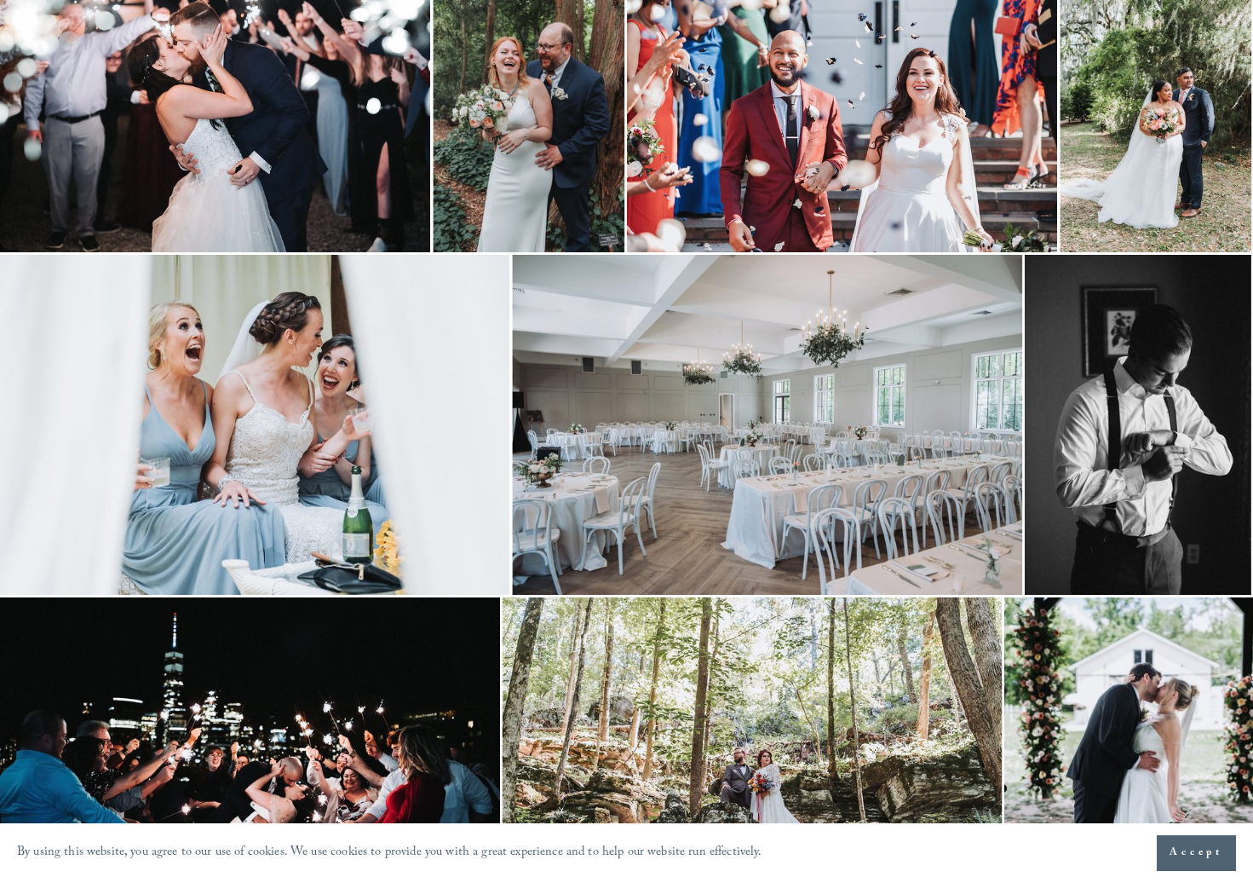
click at [1172, 492] on img at bounding box center [1138, 425] width 227 height 340
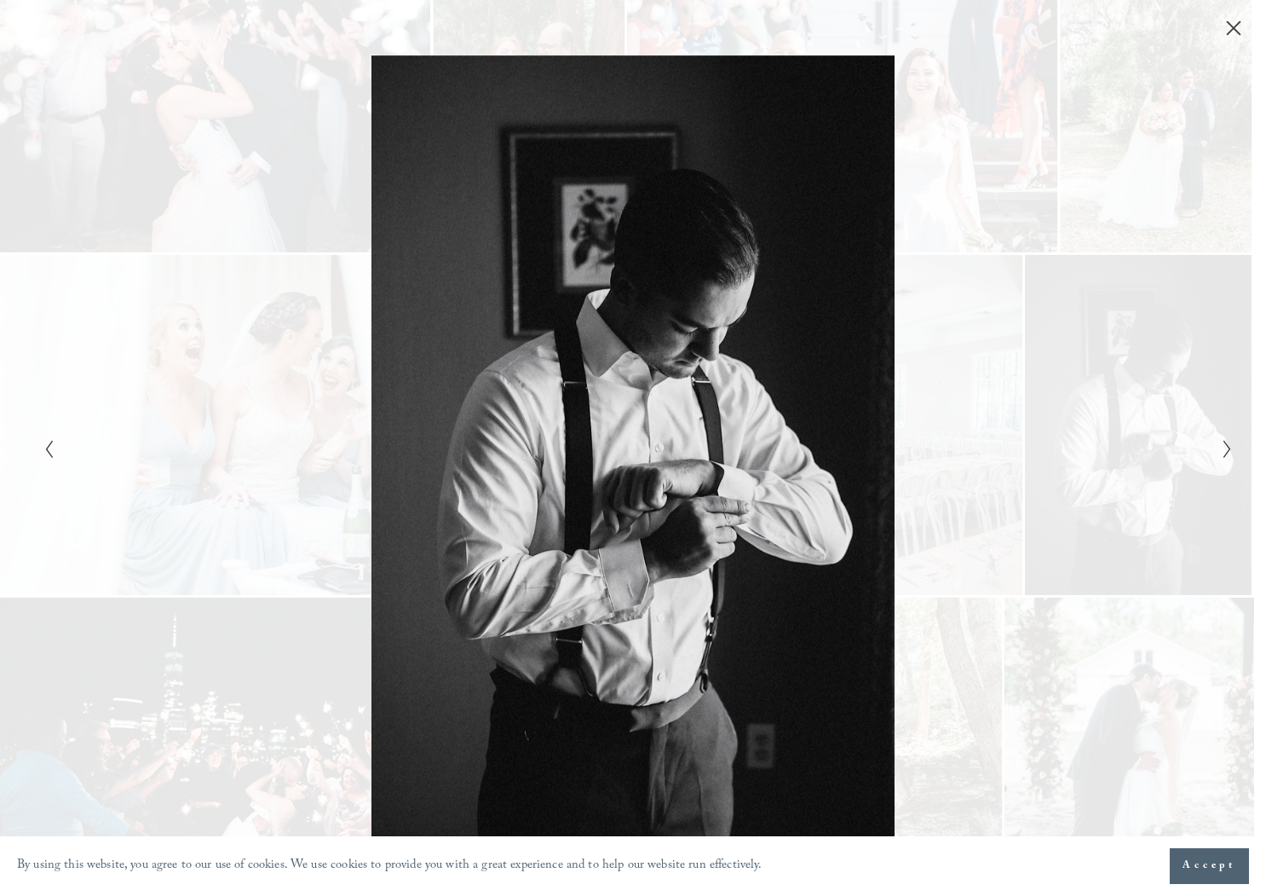
click at [943, 346] on div "Gallery" at bounding box center [930, 448] width 595 height 786
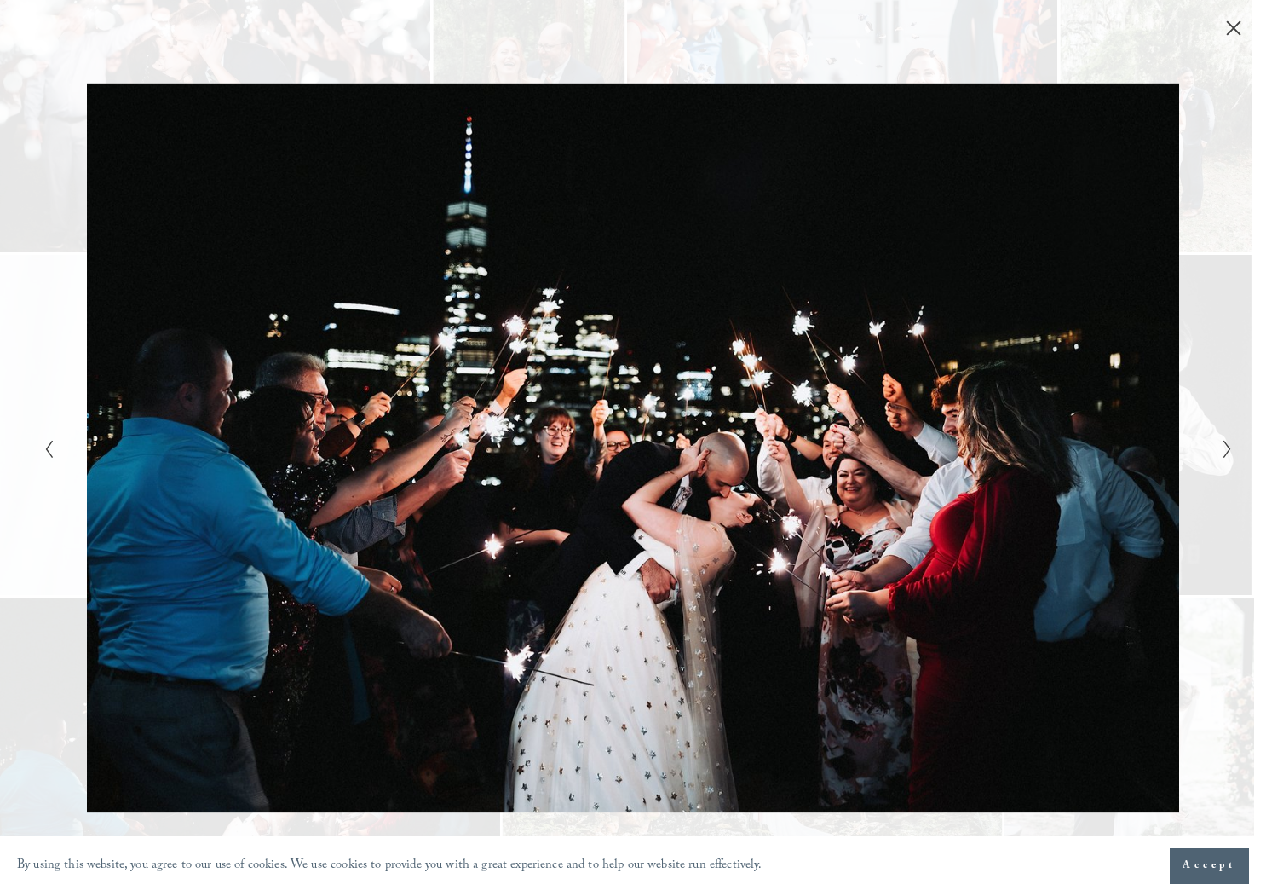
click at [1197, 352] on div "Gallery" at bounding box center [930, 448] width 595 height 786
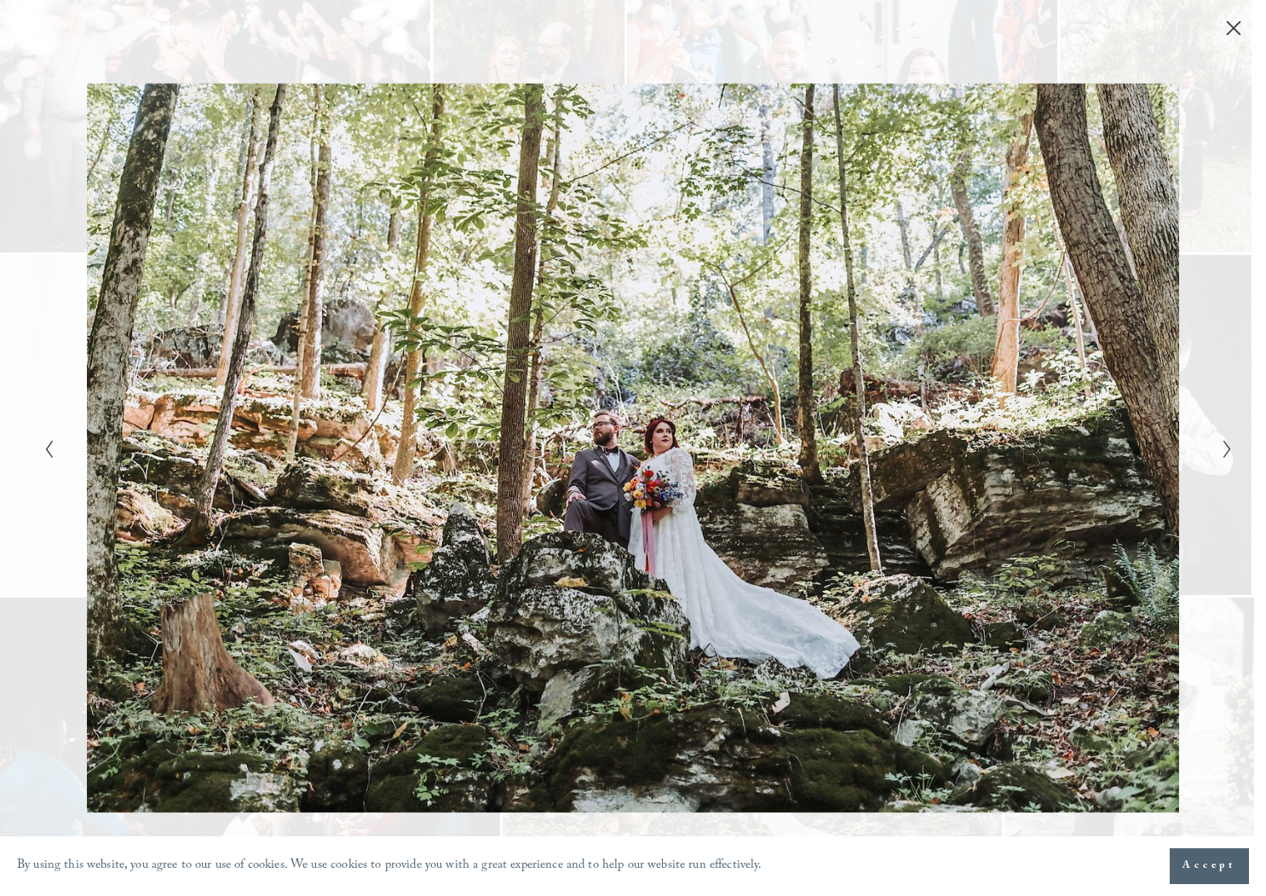
click at [1240, 30] on icon "Close" at bounding box center [1233, 28] width 17 height 17
